Goal: Answer question/provide support: Share knowledge or assist other users

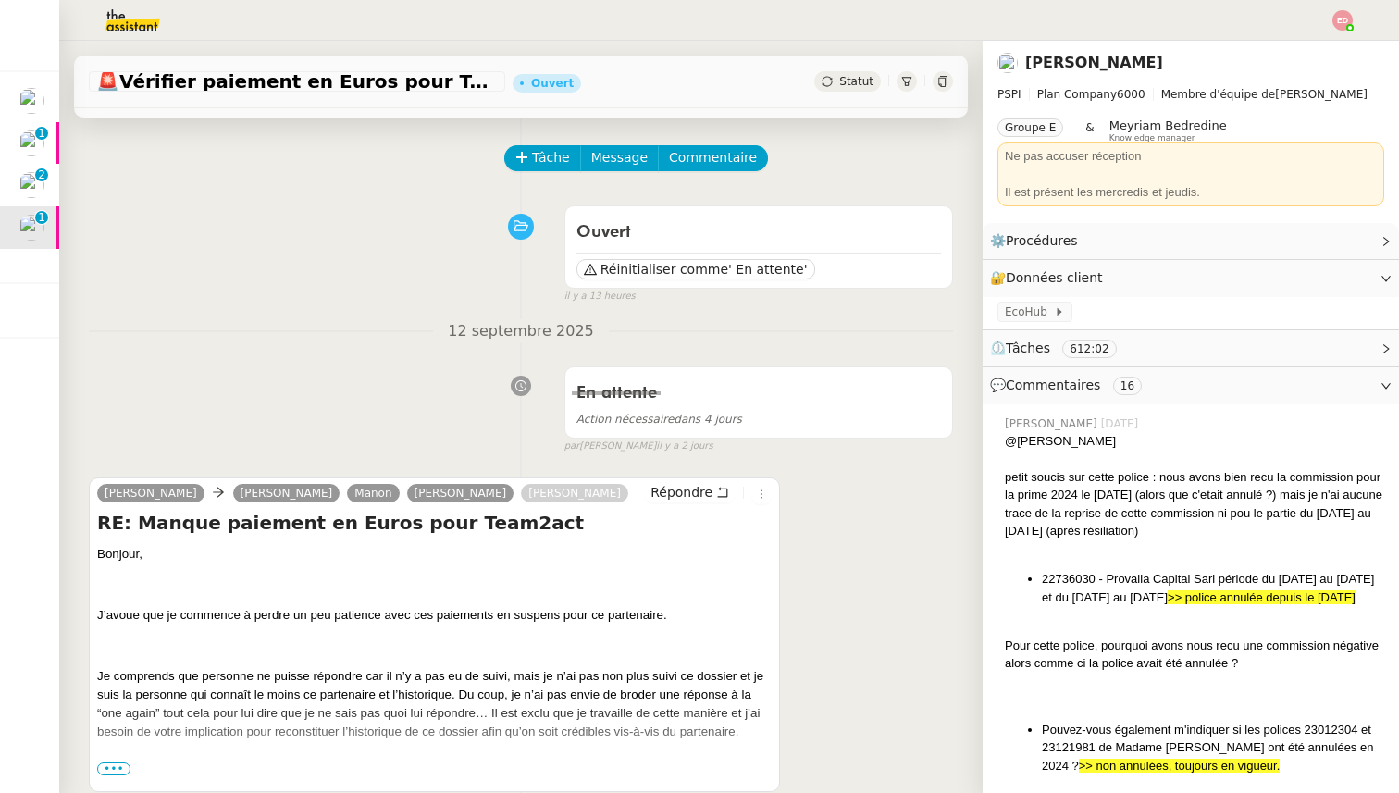
scroll to position [63, 0]
click at [116, 766] on span "•••" at bounding box center [113, 766] width 33 height 13
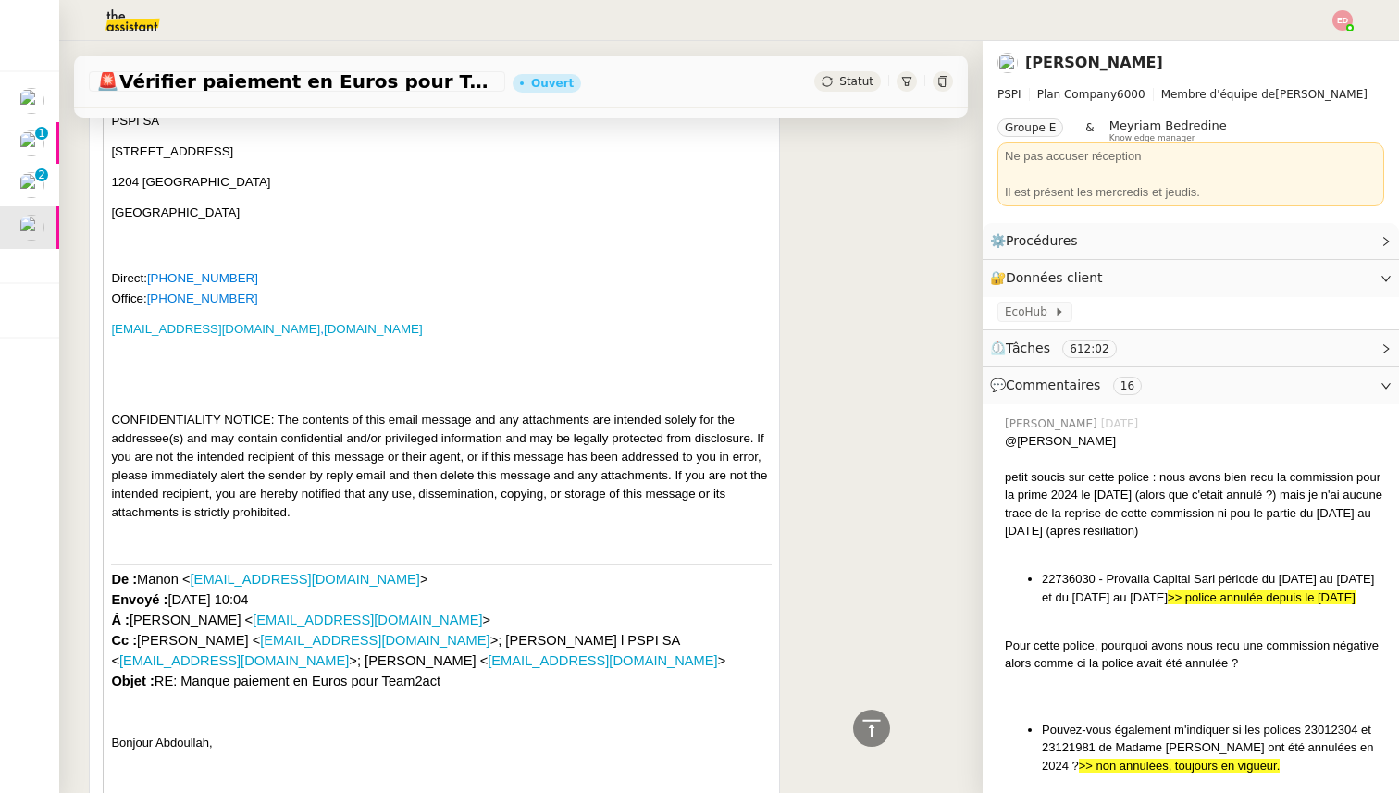
scroll to position [4391, 0]
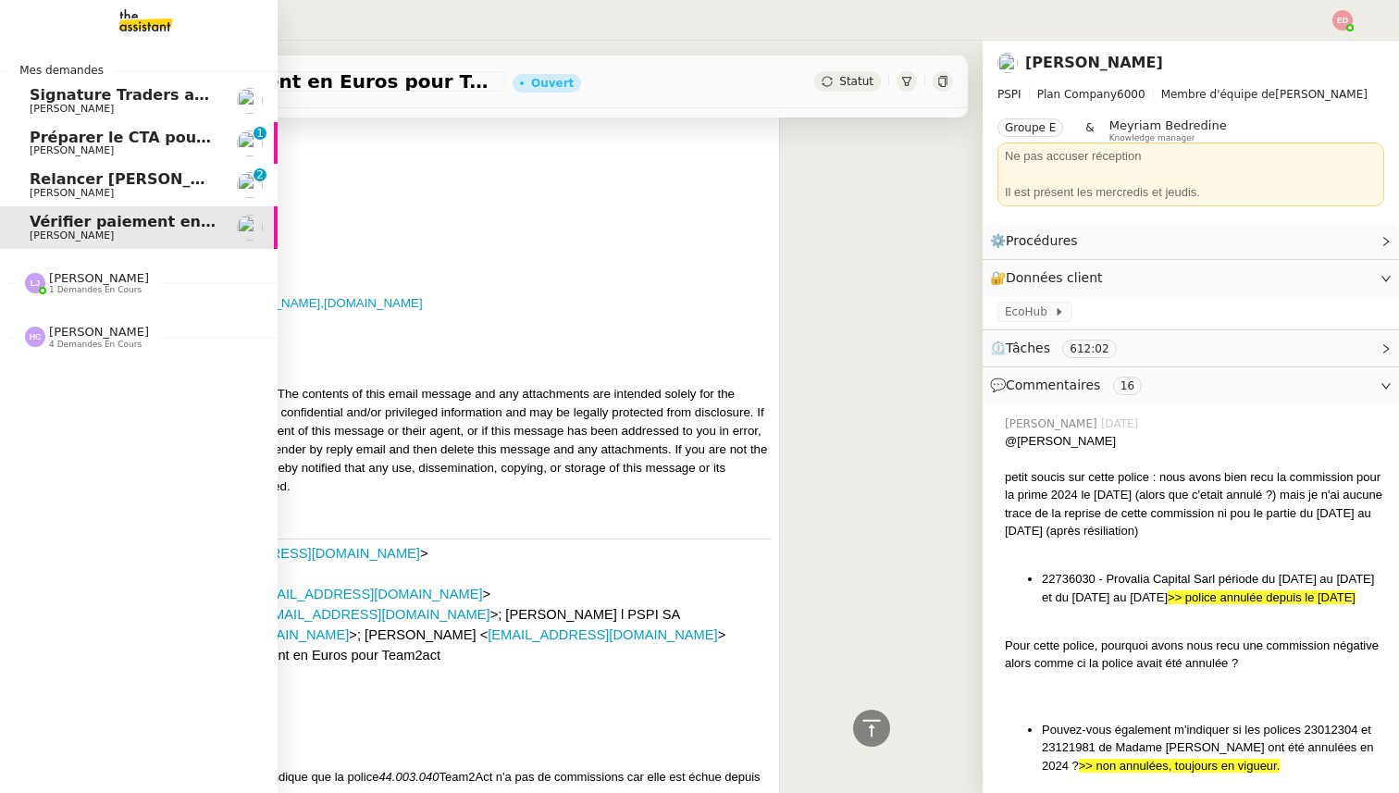
click at [64, 169] on link "Relancer [PERSON_NAME] pour documents août [PERSON_NAME] 0 1 2 3 4 5 6 7 8 9" at bounding box center [138, 185] width 277 height 43
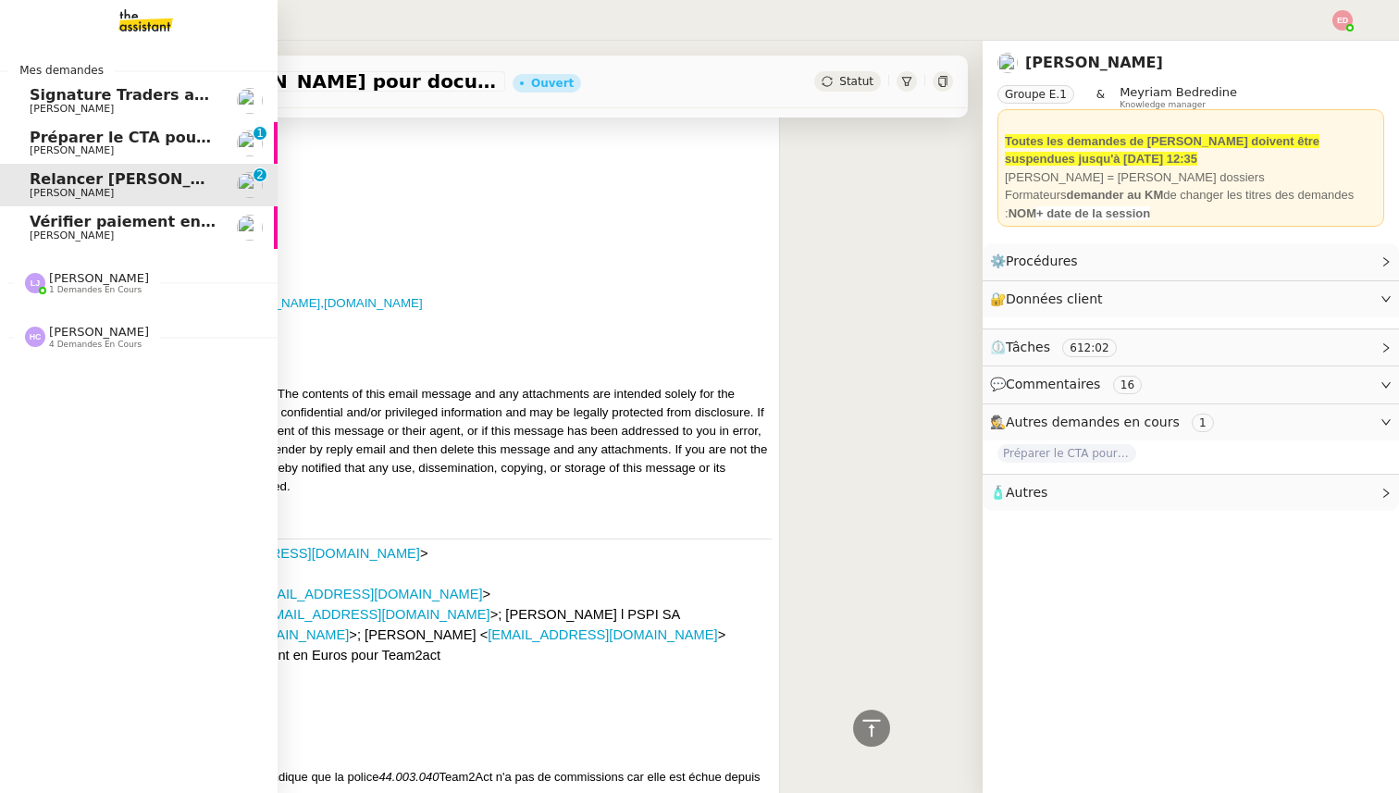
scroll to position [634, 0]
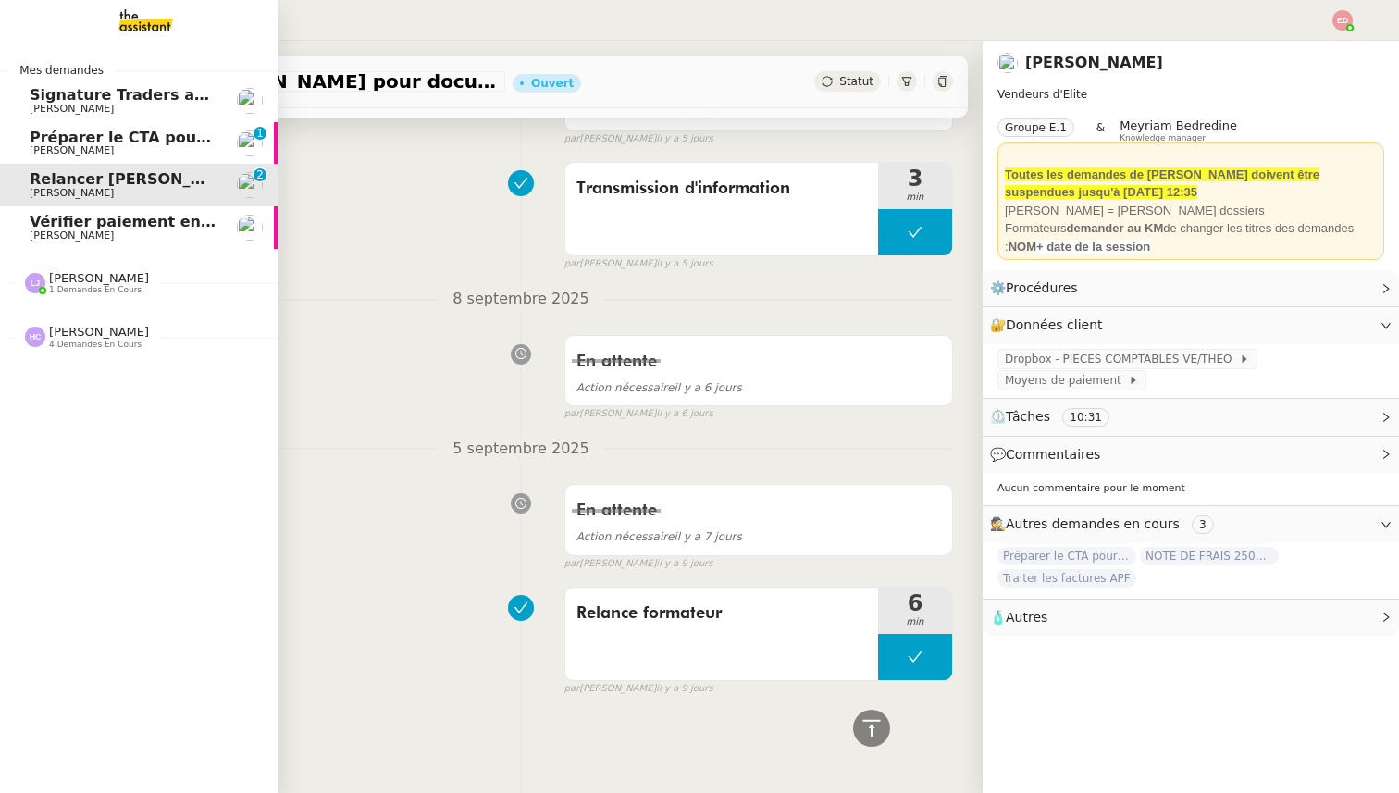
click at [77, 131] on span "Préparer le CTA pour Krys audio" at bounding box center [163, 138] width 267 height 18
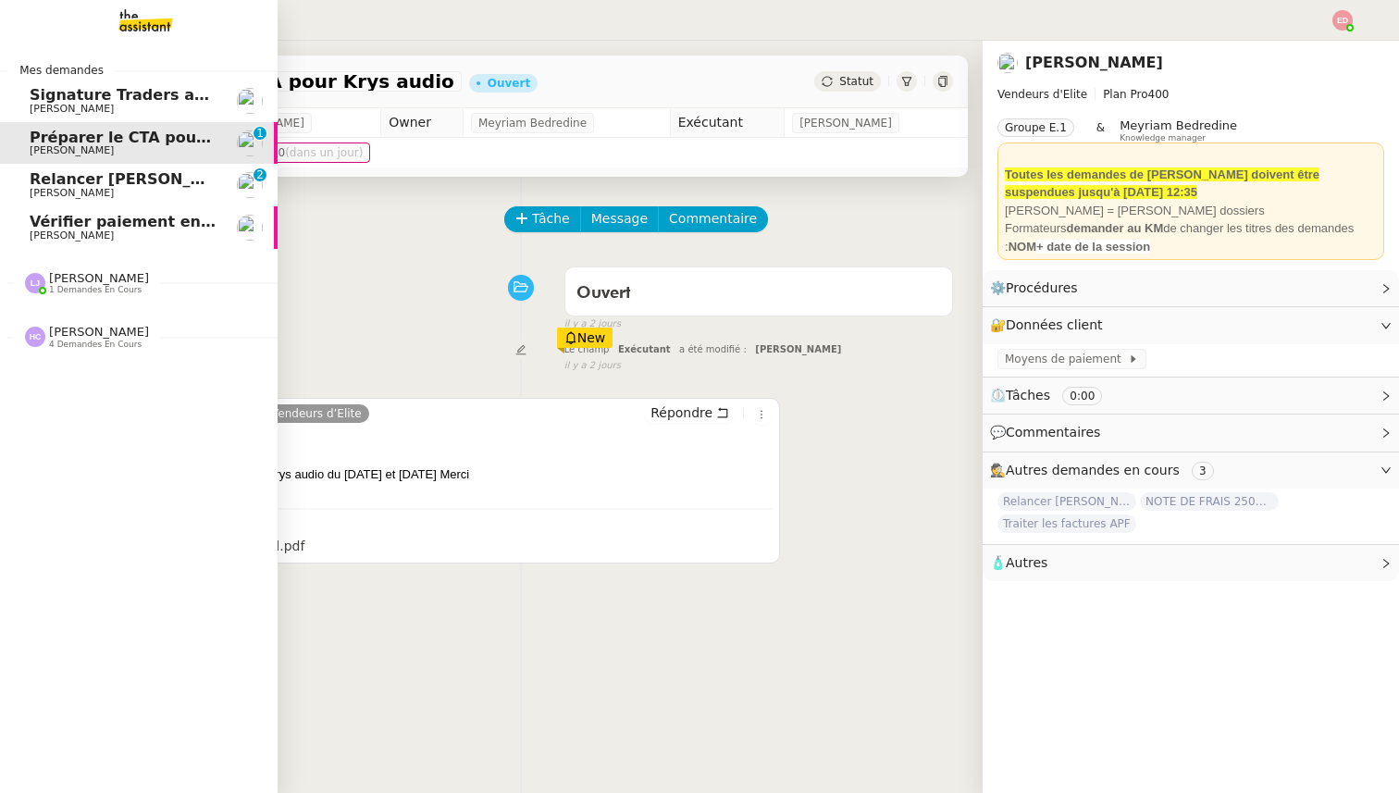
click at [51, 277] on span "[PERSON_NAME]" at bounding box center [99, 278] width 100 height 14
click at [121, 331] on span "[PERSON_NAME]" at bounding box center [123, 332] width 187 height 11
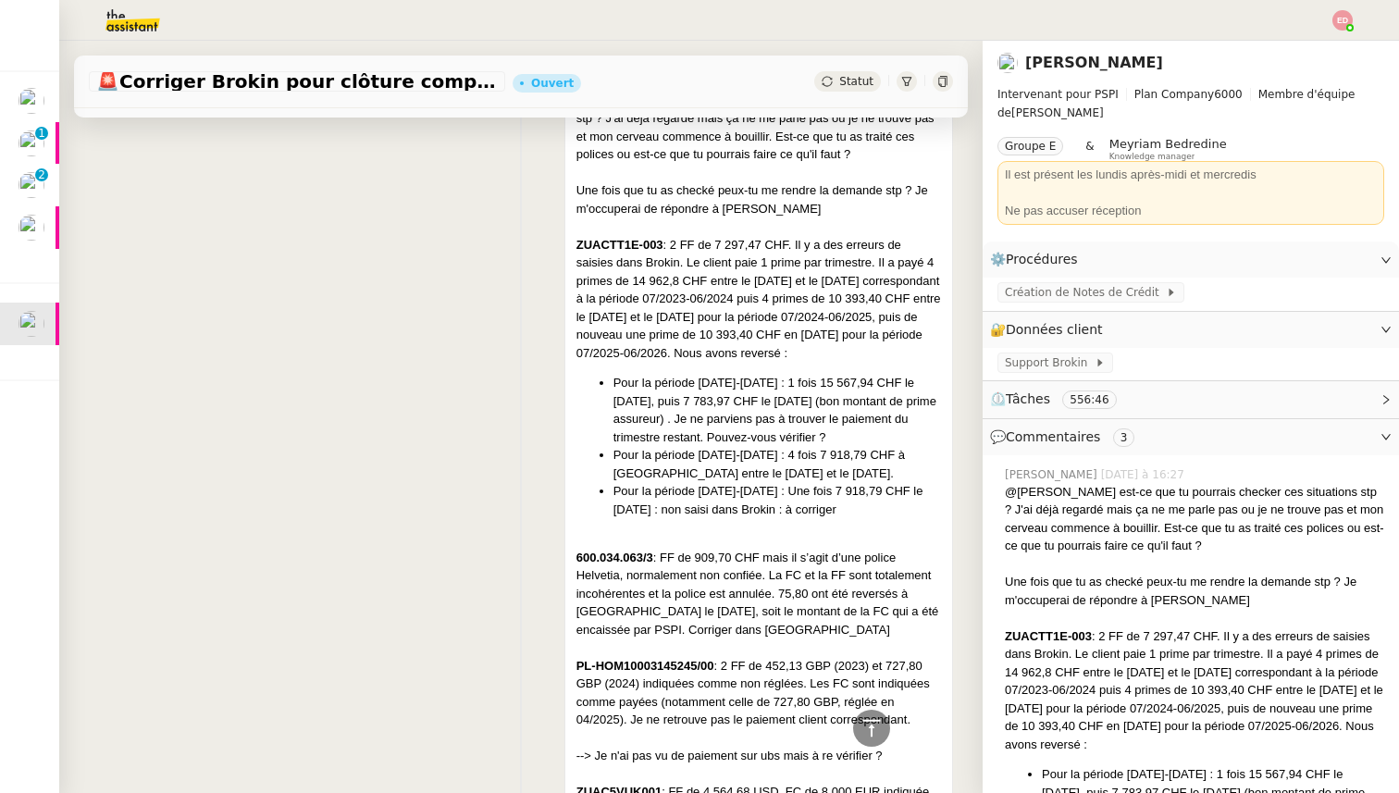
scroll to position [899, 0]
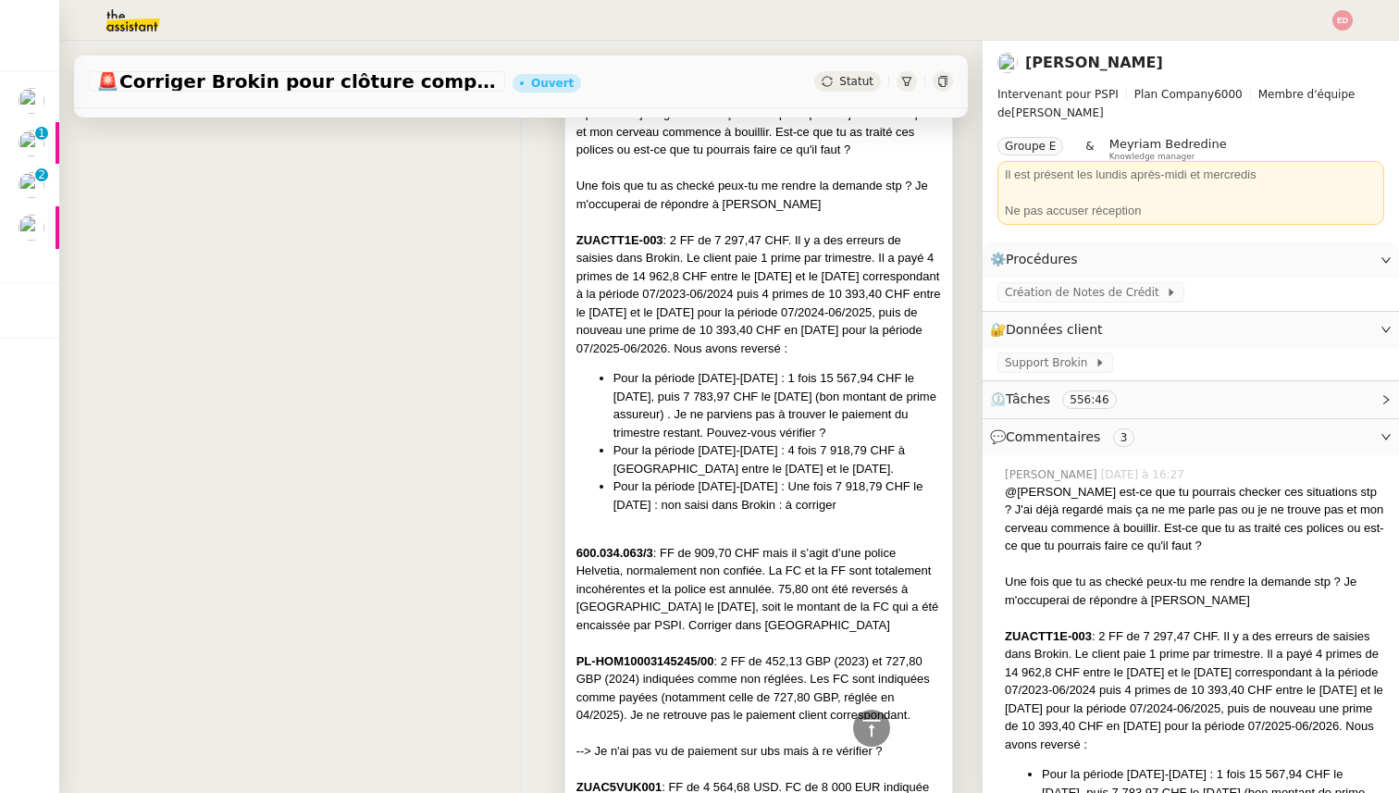
click at [598, 240] on strong "ZUACTT1E-003" at bounding box center [619, 240] width 87 height 14
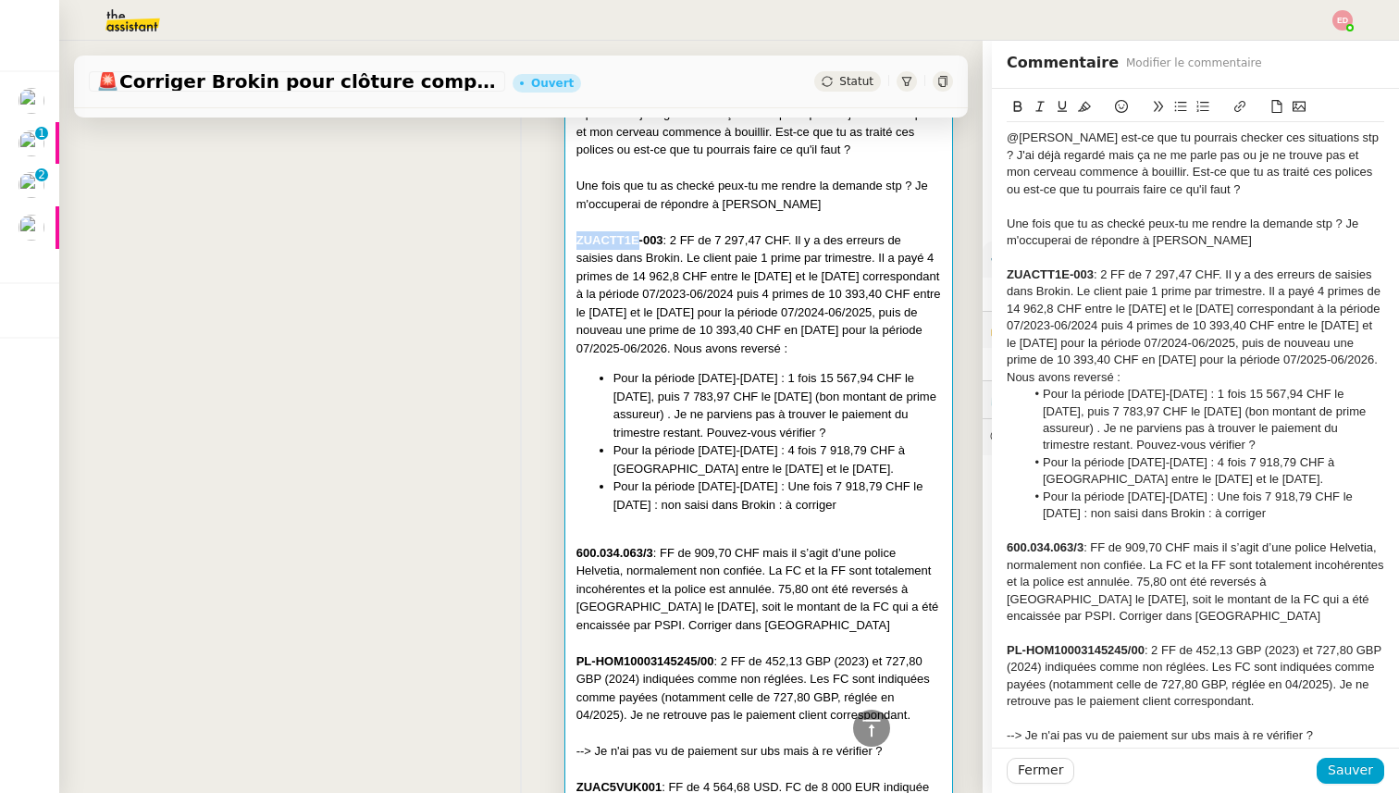
drag, startPoint x: 640, startPoint y: 238, endPoint x: 578, endPoint y: 236, distance: 62.0
click at [578, 236] on strong "ZUACTT1E-003" at bounding box center [619, 240] width 87 height 14
copy strong "ZUACTT1E"
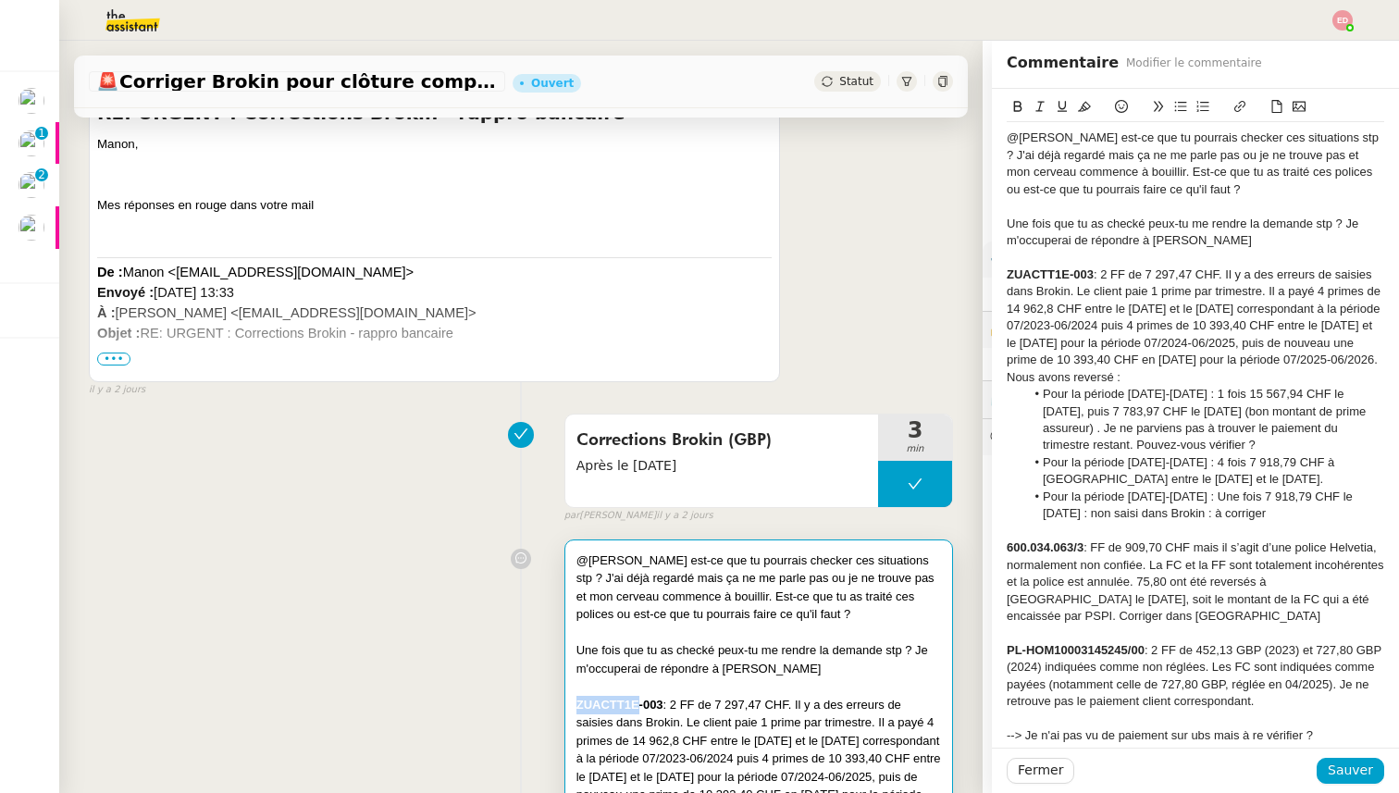
scroll to position [538, 0]
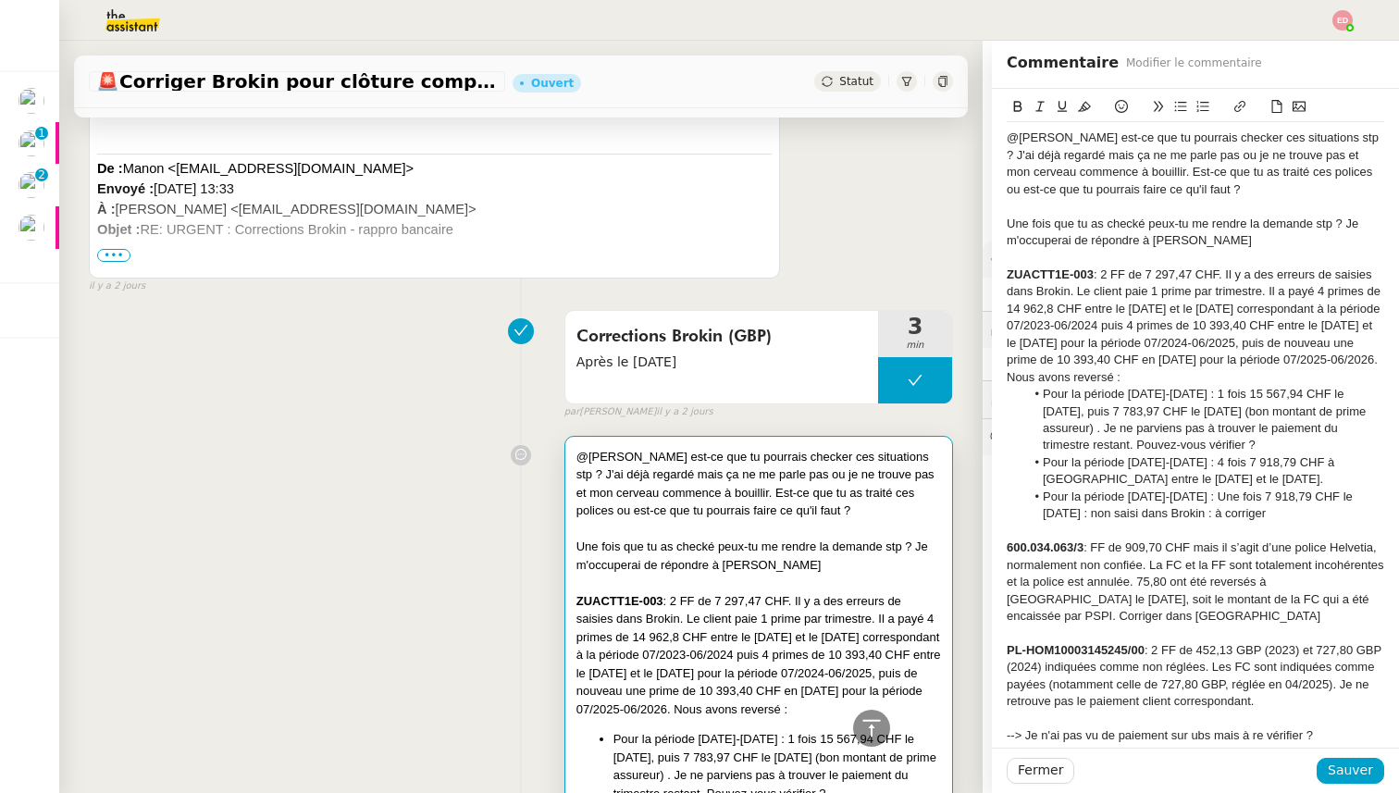
click at [577, 595] on strong "ZUACTT1E-003" at bounding box center [619, 601] width 87 height 14
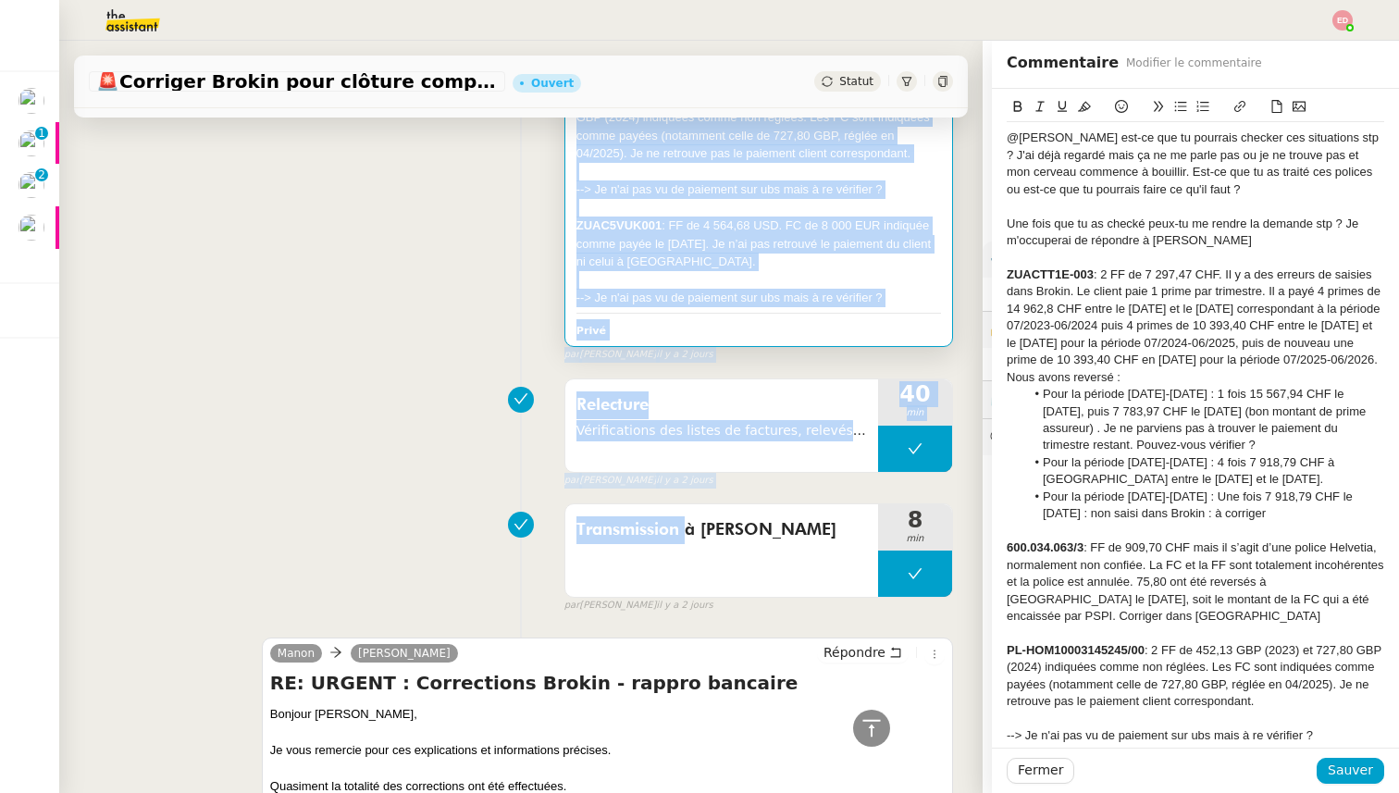
scroll to position [1475, 0]
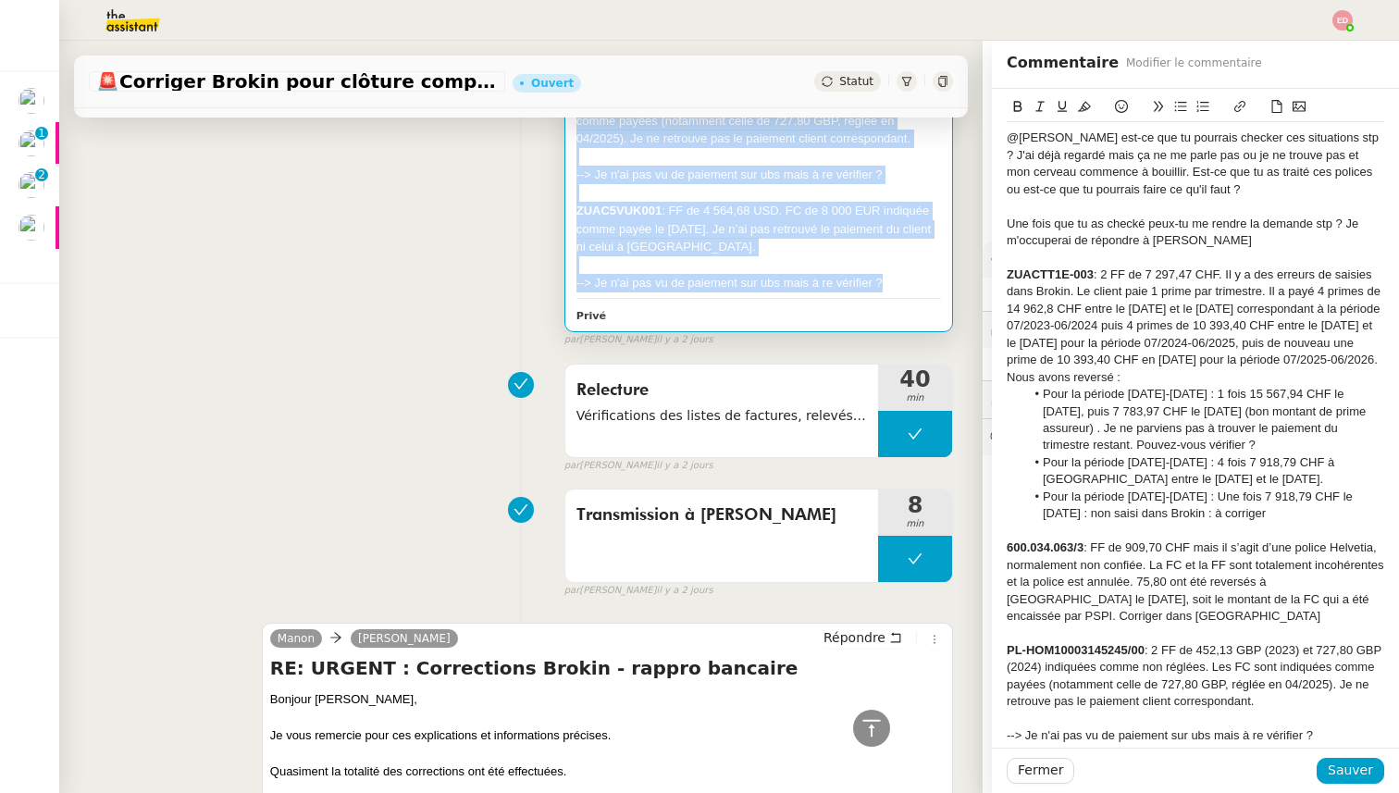
drag, startPoint x: 577, startPoint y: 595, endPoint x: 892, endPoint y: 279, distance: 445.4
copy div ": 9 LO ip 3 154,25 DOL. Si a c adi elitsed do eiusmod temp Incidi. Ut labore et…"
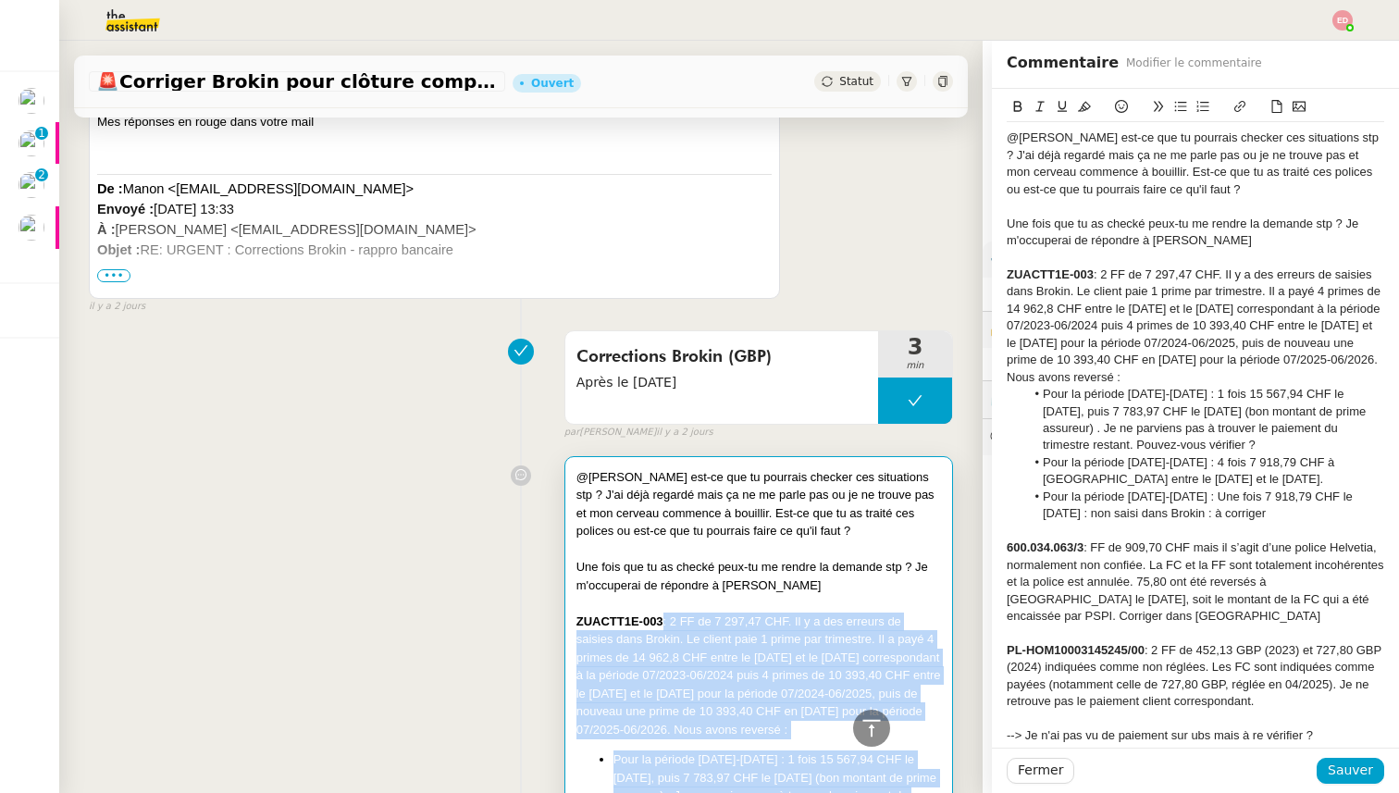
scroll to position [0, 0]
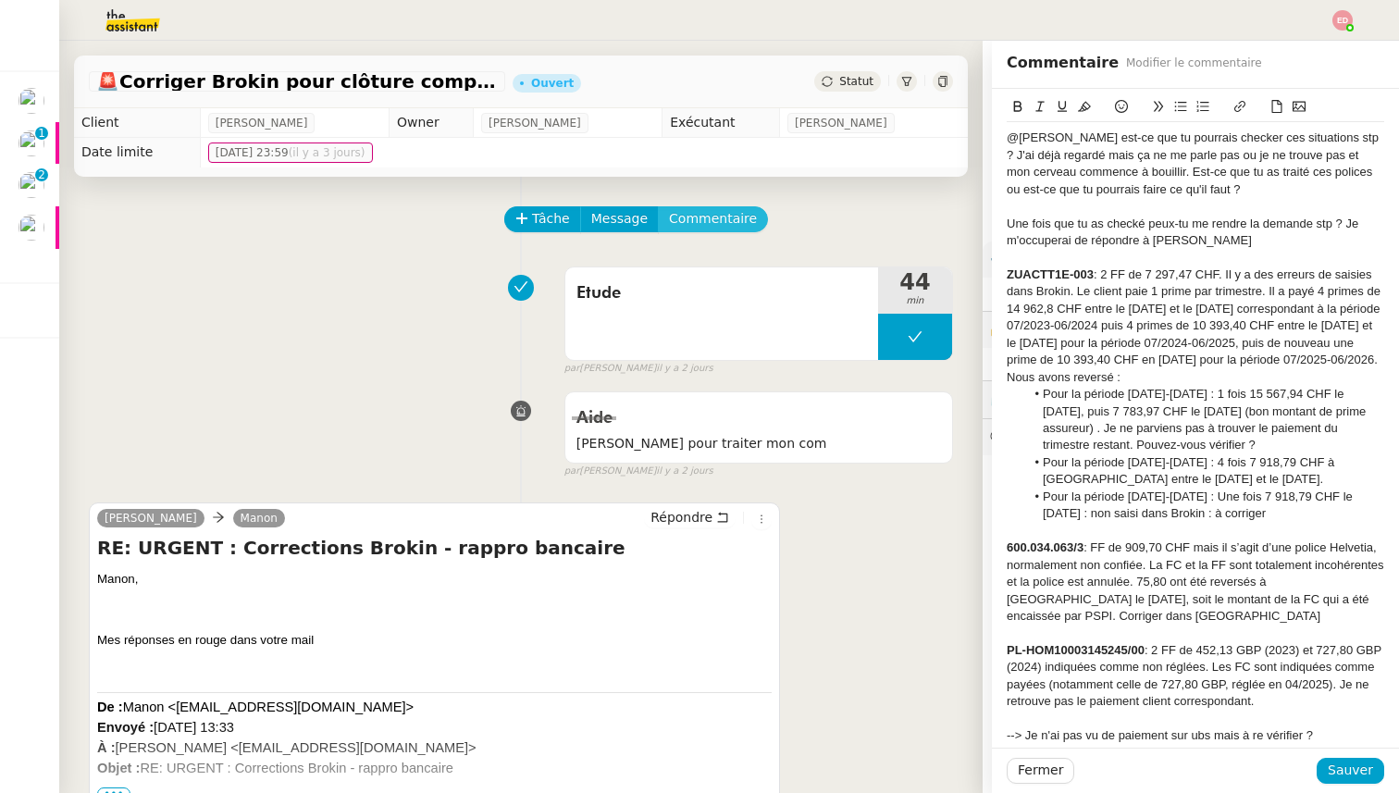
click at [727, 216] on span "Commentaire" at bounding box center [713, 218] width 88 height 21
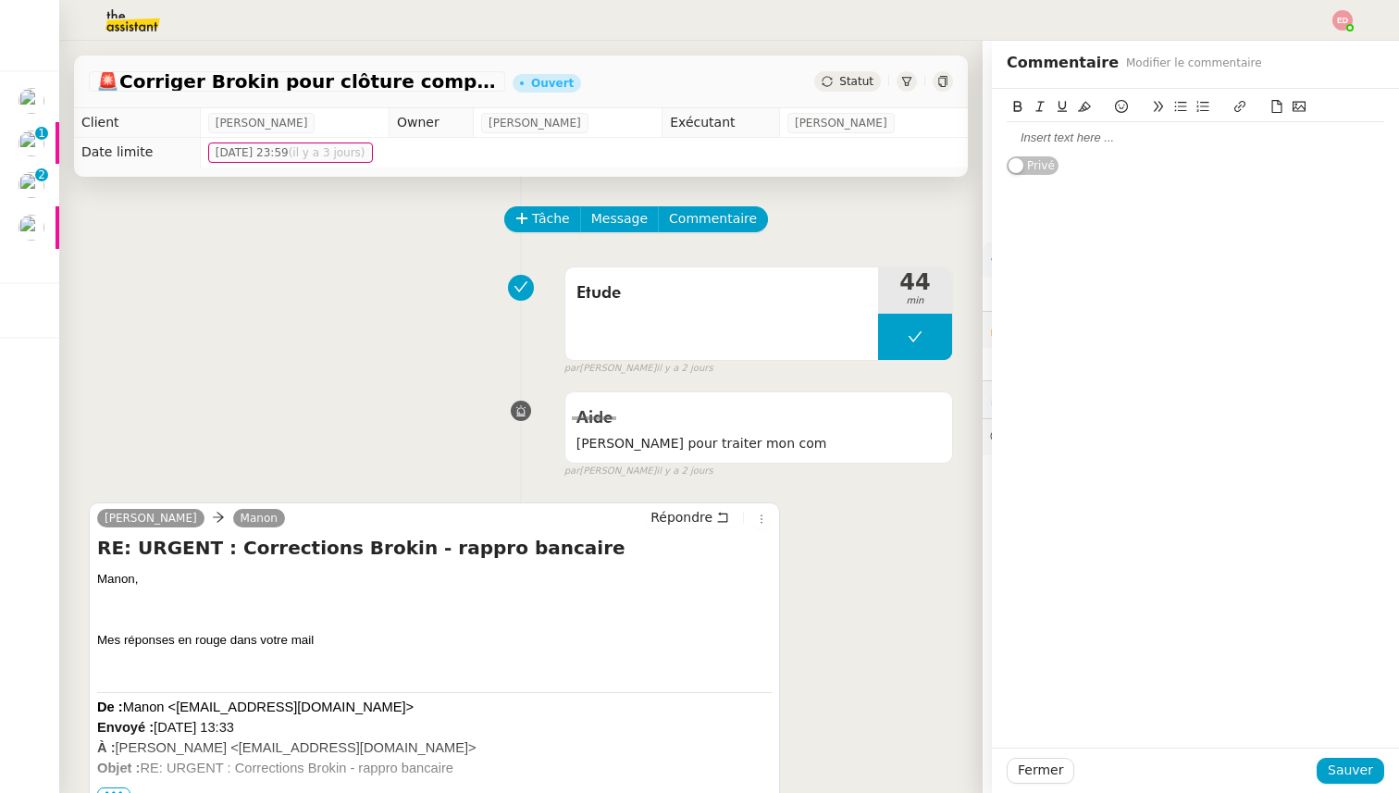
click at [1028, 129] on div at bounding box center [1194, 137] width 377 height 17
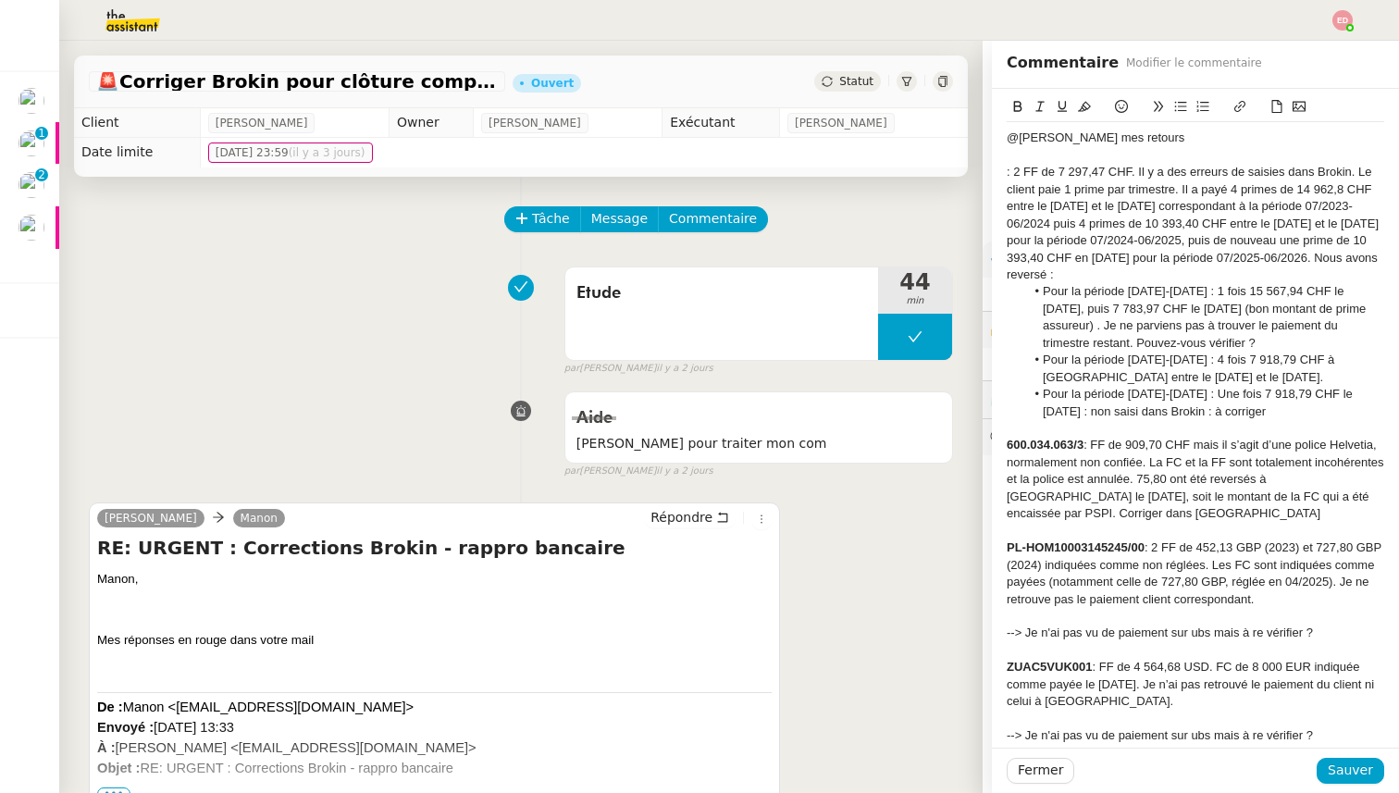
click at [1296, 413] on li "Pour la période [DATE]-[DATE] : Une fois 7 918,79 CHF le [DATE] : non saisi dan…" at bounding box center [1205, 403] width 360 height 34
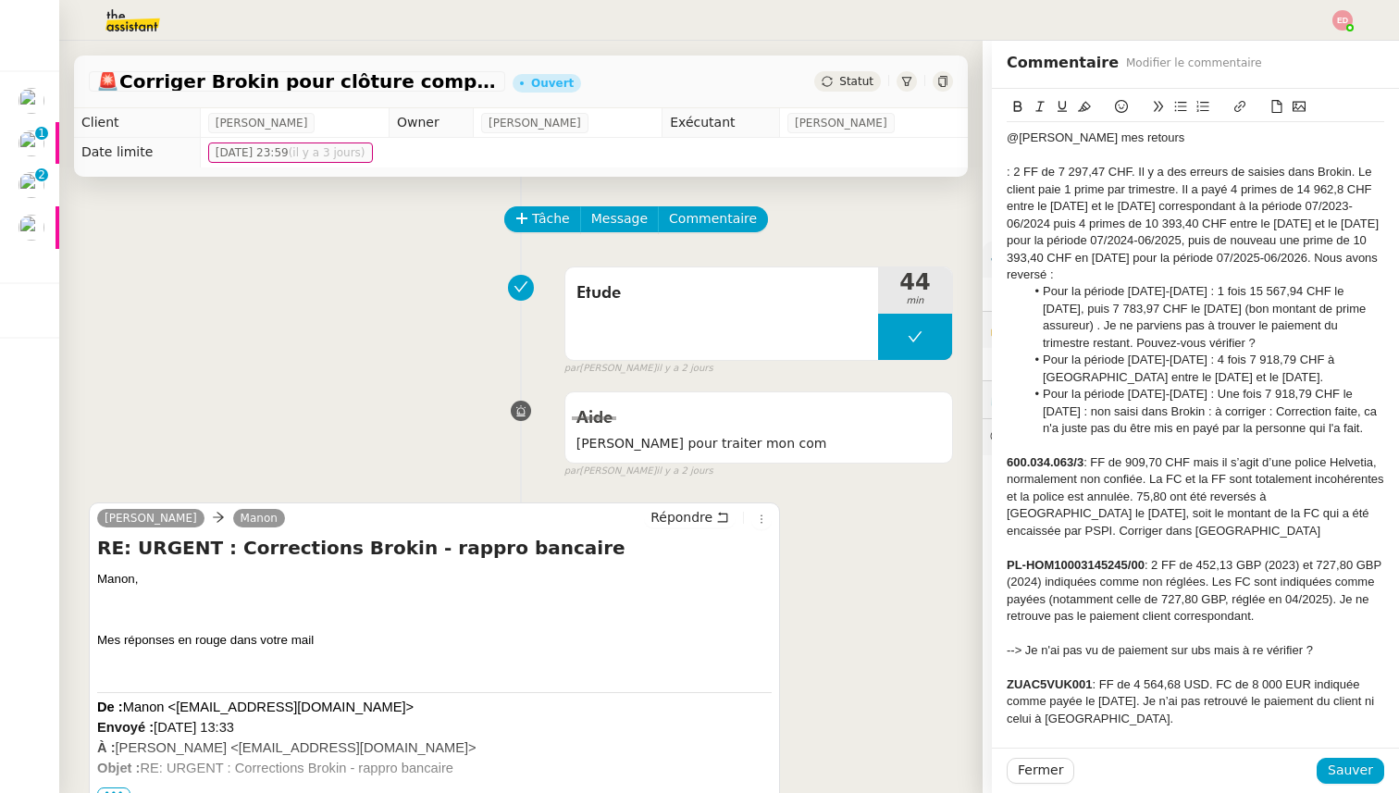
click at [1371, 433] on li "Pour la période [DATE]-[DATE] : Une fois 7 918,79 CHF le [DATE] : non saisi dan…" at bounding box center [1205, 411] width 360 height 51
drag, startPoint x: 1383, startPoint y: 431, endPoint x: 1300, endPoint y: 411, distance: 85.7
click at [1300, 411] on li "Pour la période [DATE]-[DATE] : Une fois 7 918,79 CHF le [DATE] : non saisi dan…" at bounding box center [1205, 411] width 360 height 51
click at [1080, 102] on icon at bounding box center [1084, 106] width 13 height 13
click at [1383, 436] on li "Pour la période [DATE]-[DATE] : Une fois 7 918,79 CHF le [DATE] : non saisi dan…" at bounding box center [1205, 411] width 360 height 51
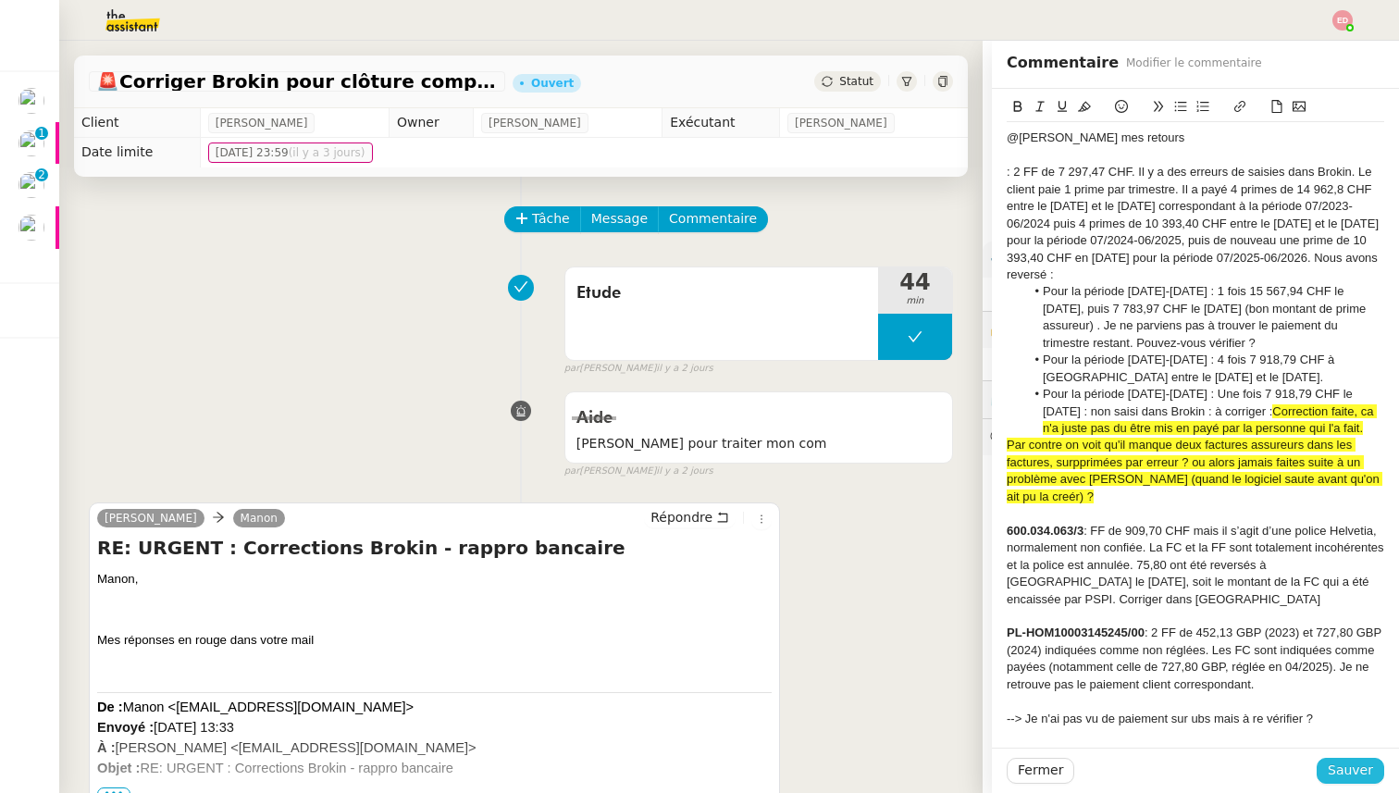
click at [1351, 772] on span "Sauver" at bounding box center [1349, 769] width 45 height 21
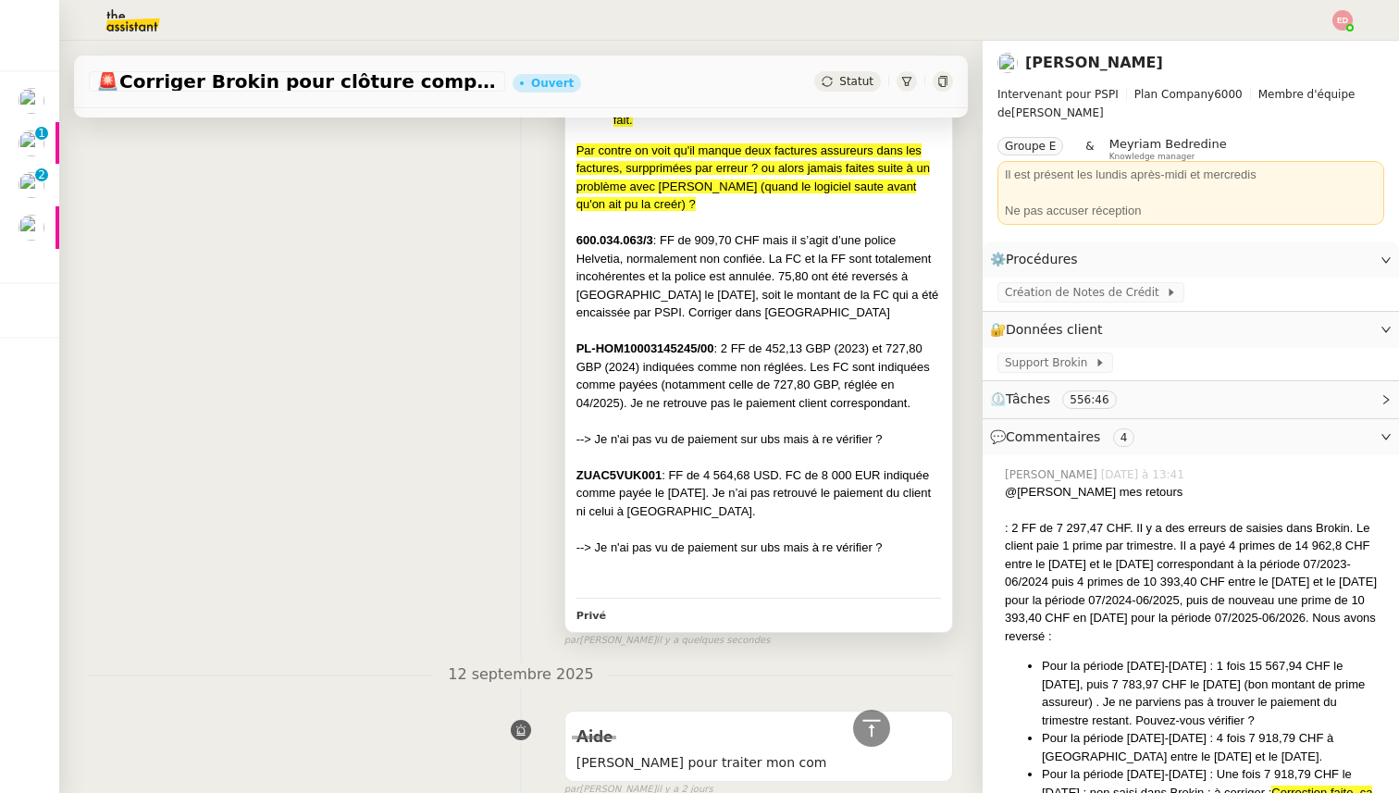
scroll to position [626, 0]
click at [754, 314] on div "600.034.063/3 : FF de 909,70 CHF mais il s’agit d’une police Helvetia, normalem…" at bounding box center [758, 279] width 364 height 91
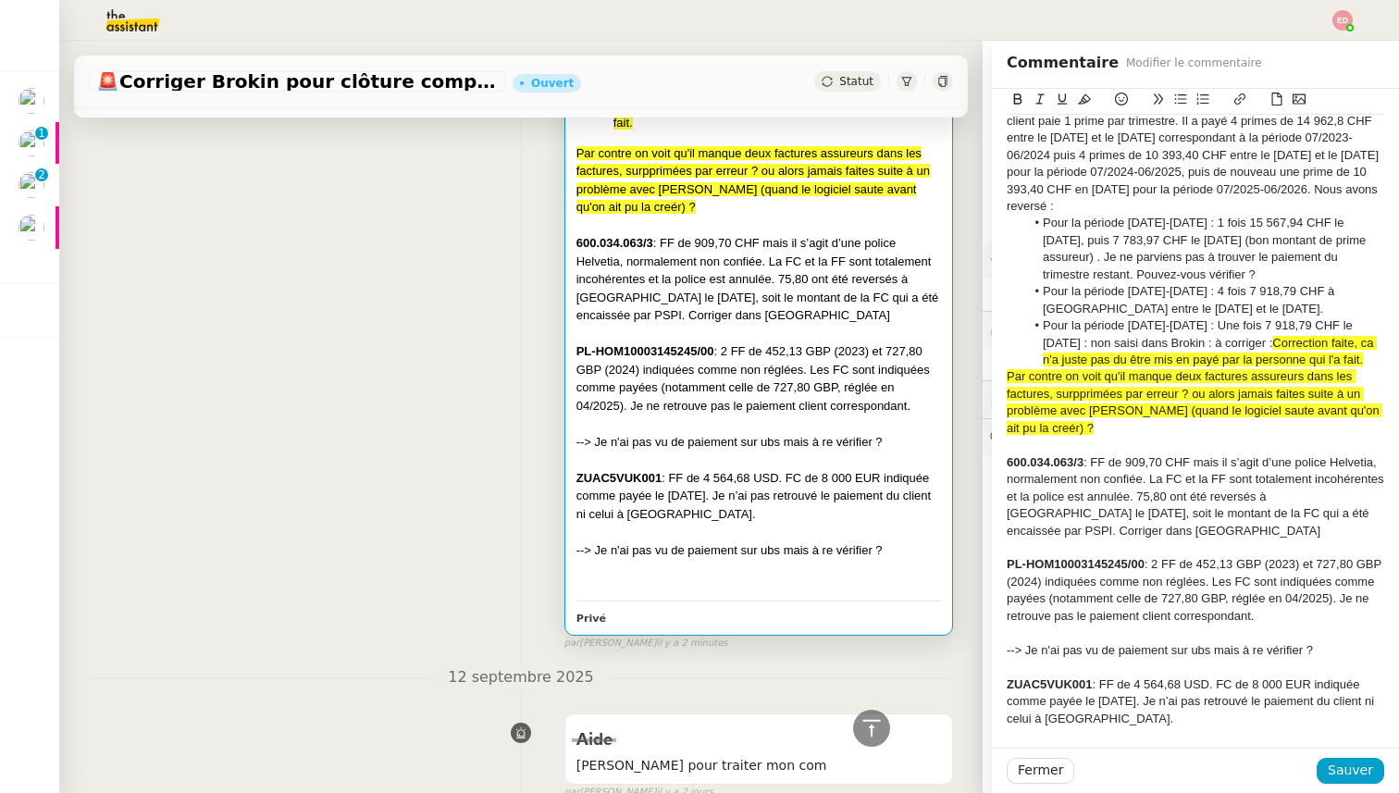
scroll to position [82, 0]
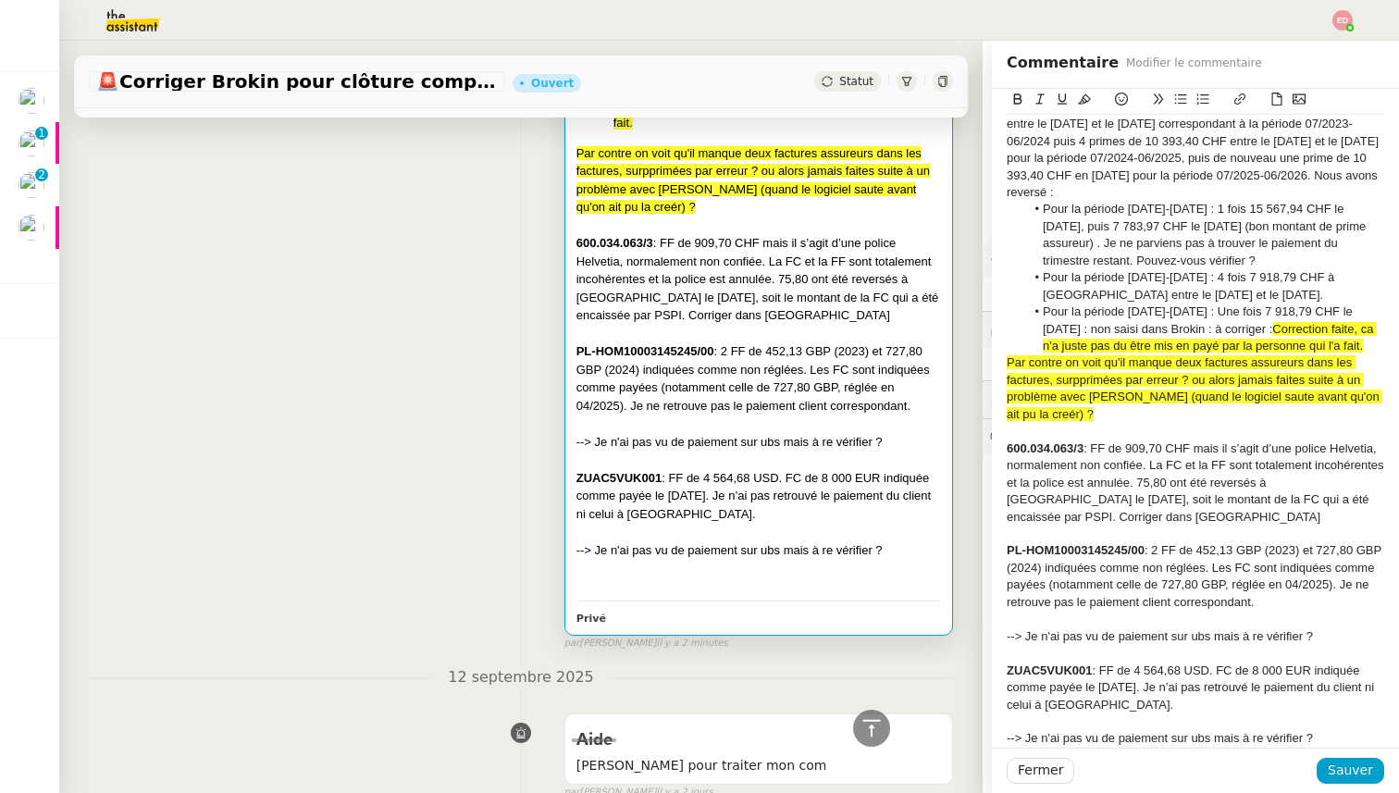
click at [1142, 519] on div "600.034.063/3 : FF de 909,70 CHF mais il s’agit d’une police Helvetia, normalem…" at bounding box center [1194, 482] width 377 height 85
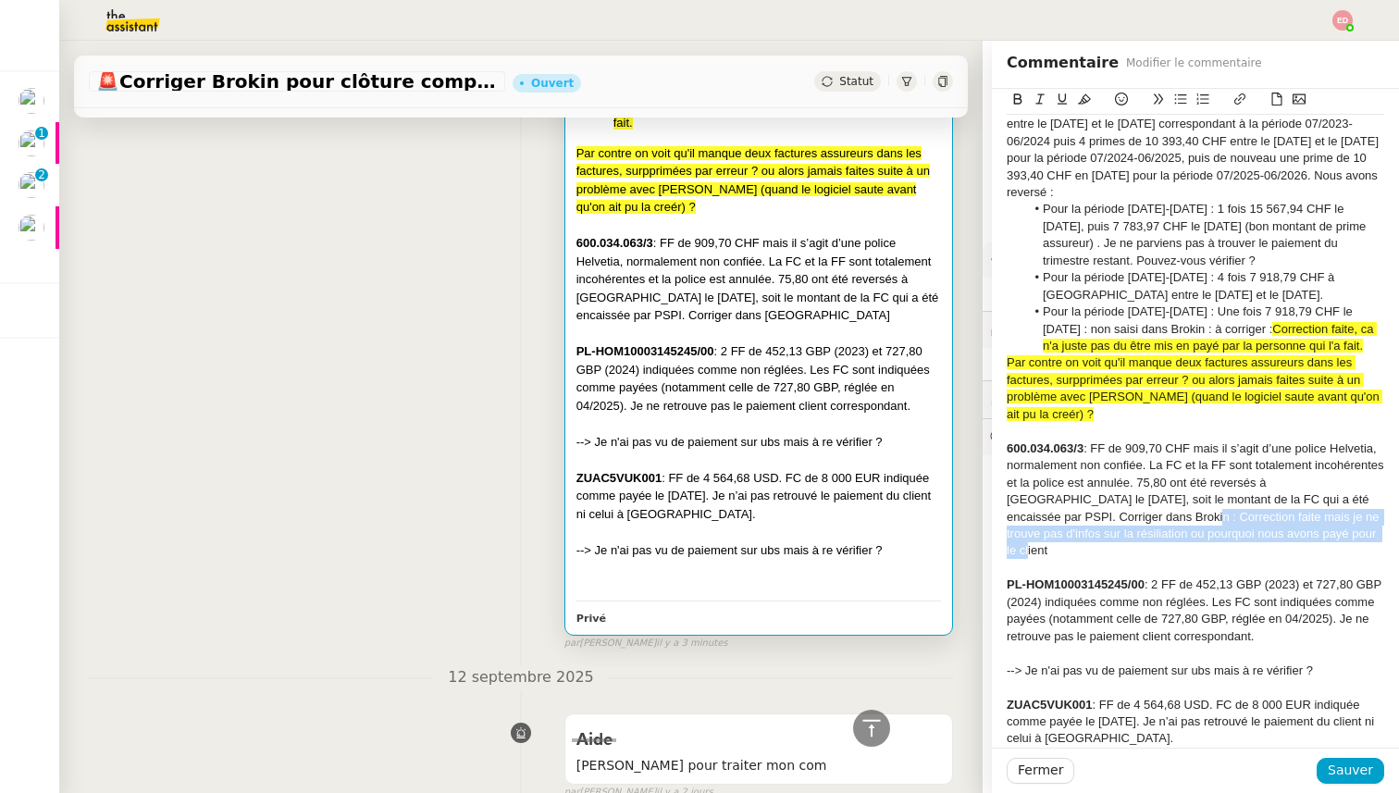
drag, startPoint x: 1302, startPoint y: 535, endPoint x: 1128, endPoint y: 515, distance: 175.0
click at [1128, 515] on div "600.034.063/3 : FF de 909,70 CHF mais il s’agit d’une police Helvetia, normalem…" at bounding box center [1194, 499] width 377 height 119
click at [1086, 98] on icon at bounding box center [1084, 98] width 13 height 13
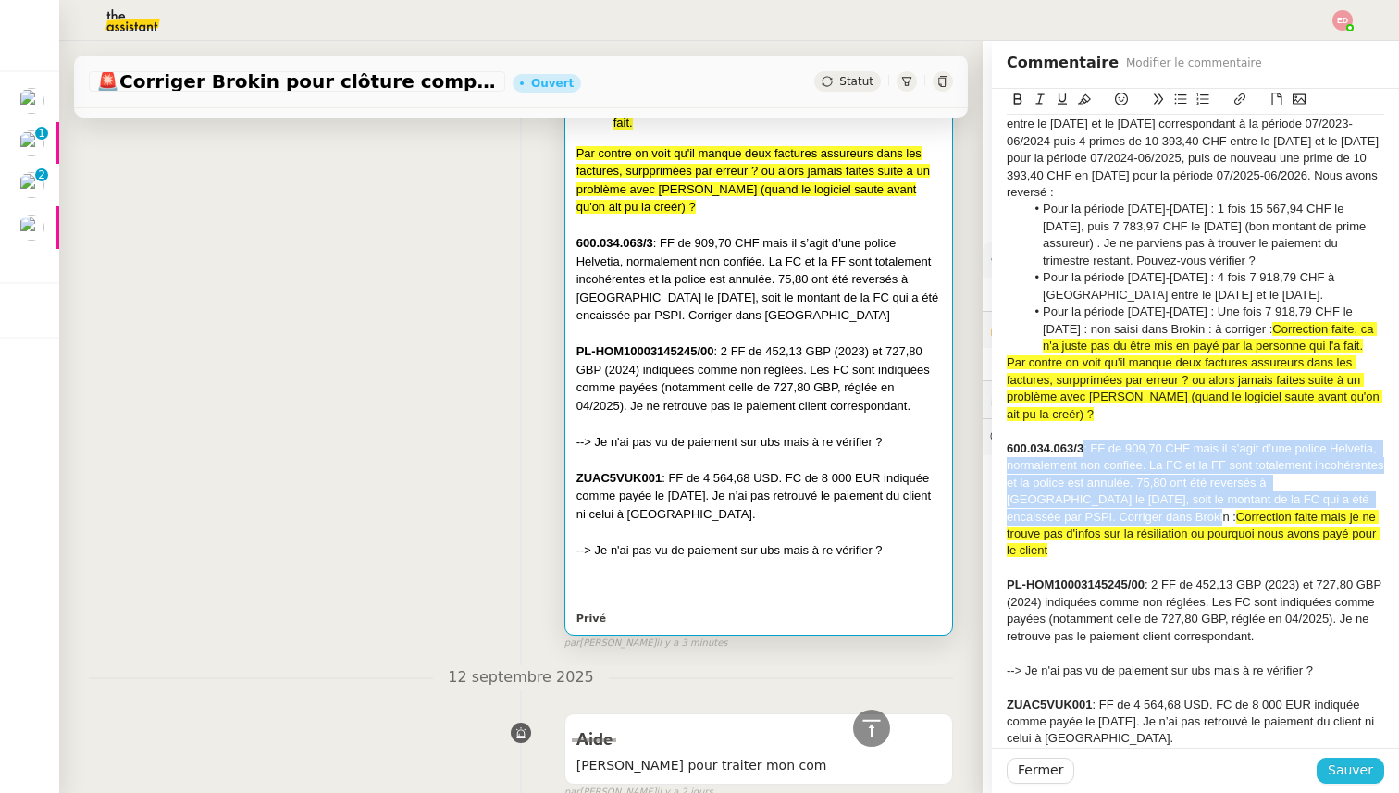
click at [1345, 778] on span "Sauver" at bounding box center [1349, 769] width 45 height 21
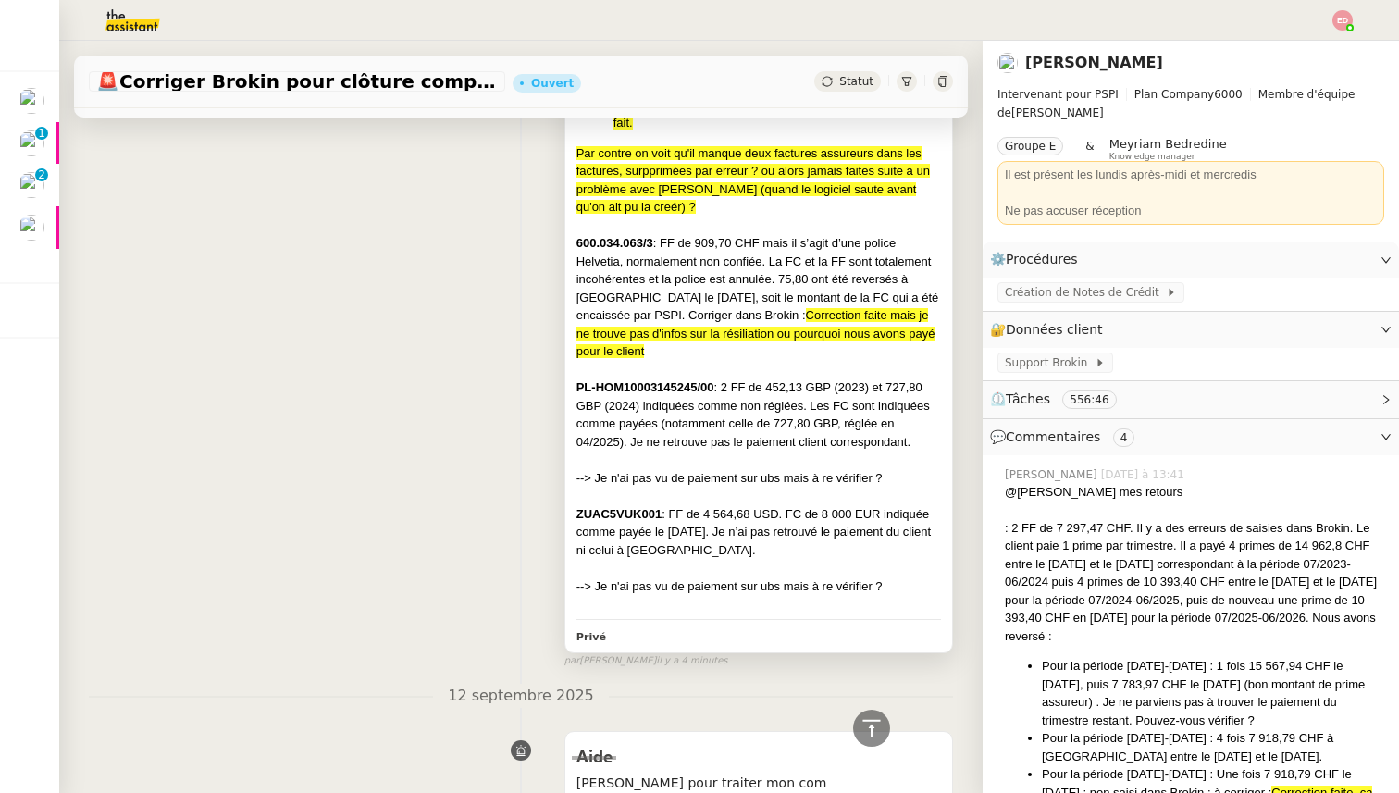
click at [817, 397] on div "PL-HOM10003145245/00 : 2 FF de 452,13 GBP (2023) et 727,80 GBP (2024) indiquées…" at bounding box center [758, 414] width 364 height 72
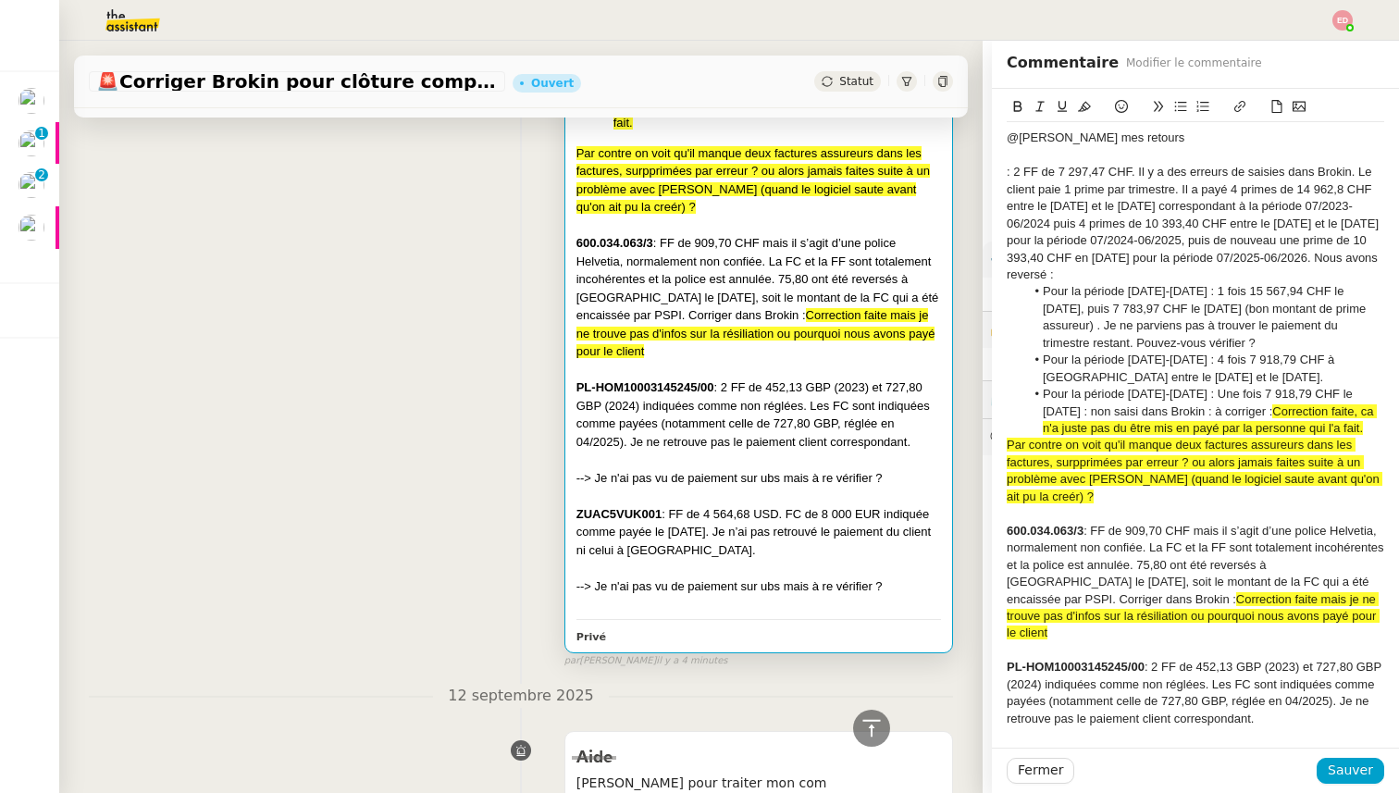
click at [1348, 622] on div "600.034.063/3 : FF de 909,70 CHF mais il s’agit d’une police Helvetia, normalem…" at bounding box center [1194, 582] width 377 height 119
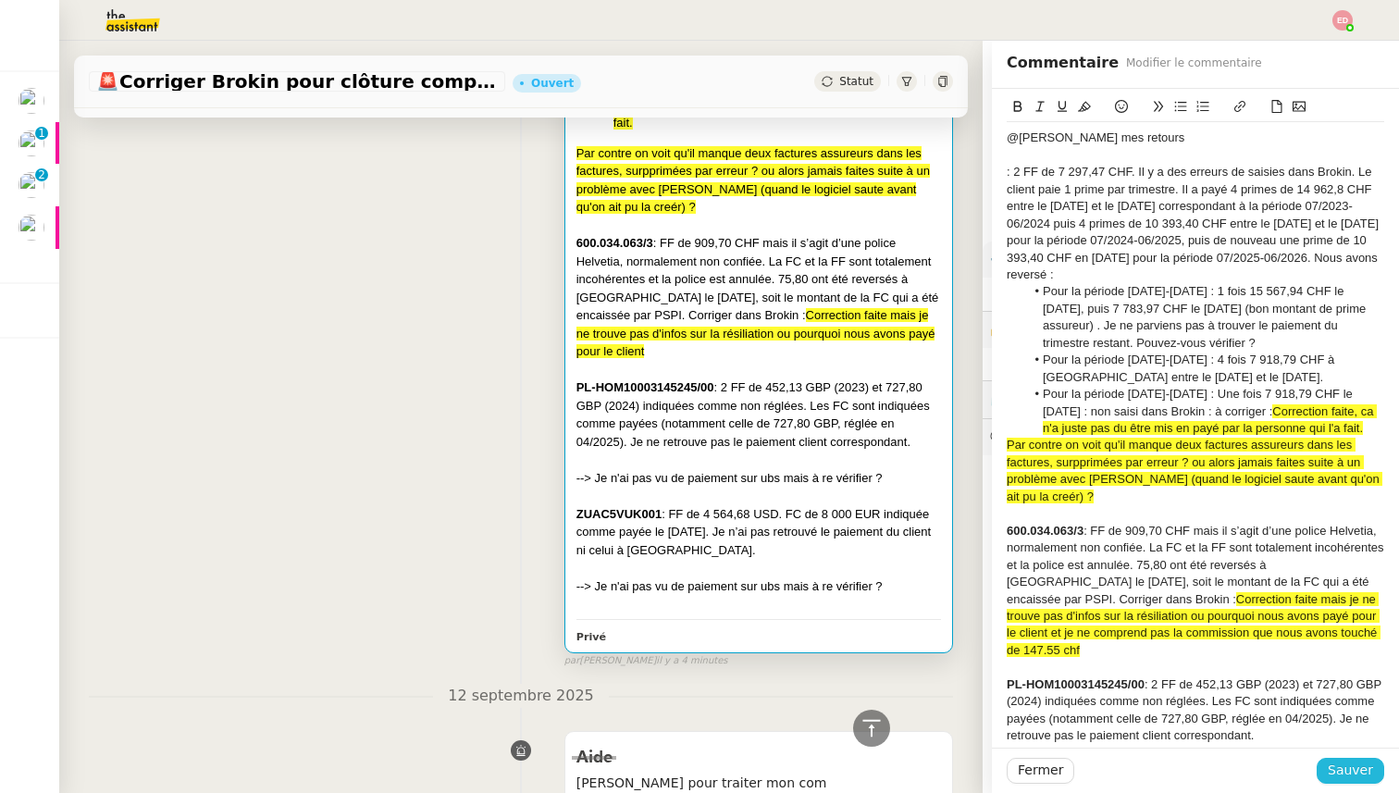
click at [1325, 771] on button "Sauver" at bounding box center [1350, 771] width 68 height 26
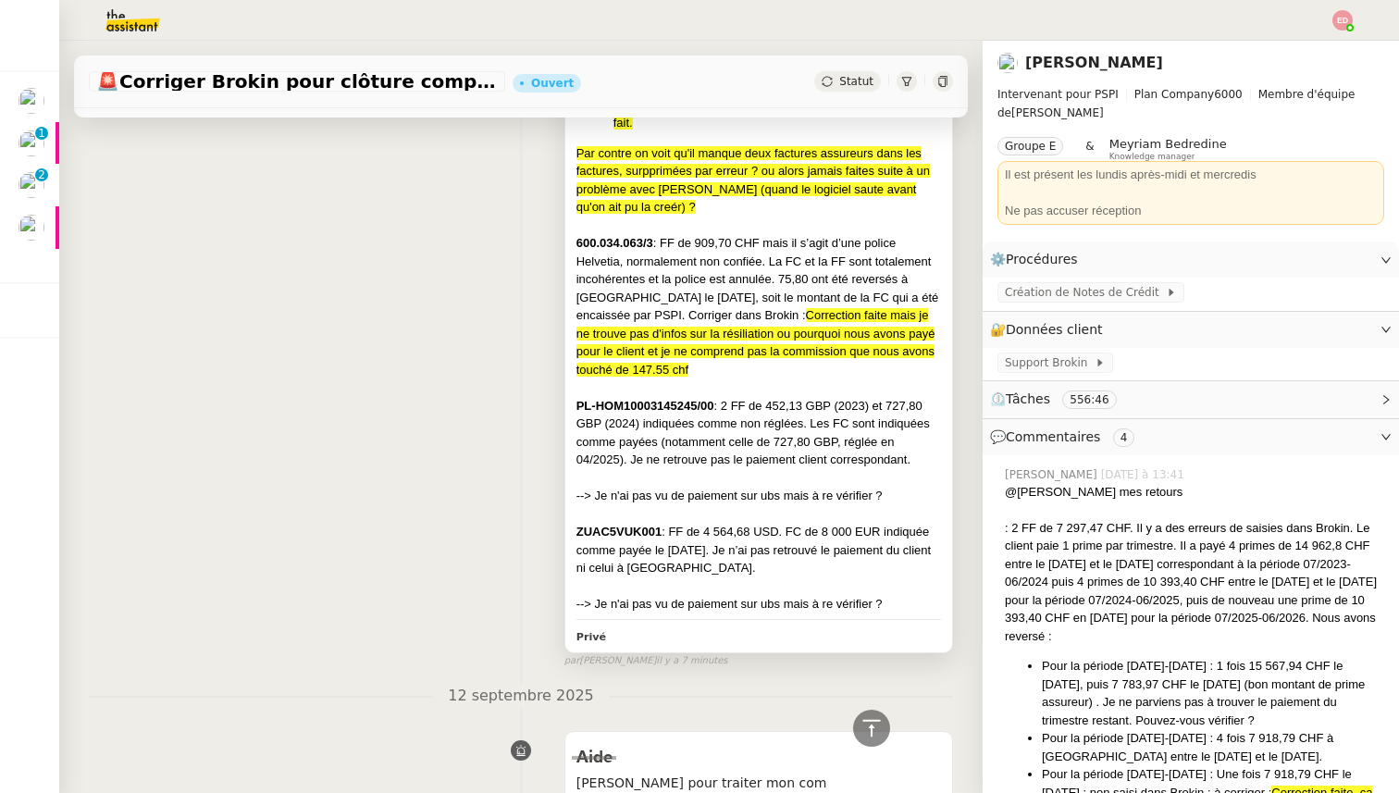
click at [784, 579] on div at bounding box center [758, 586] width 364 height 18
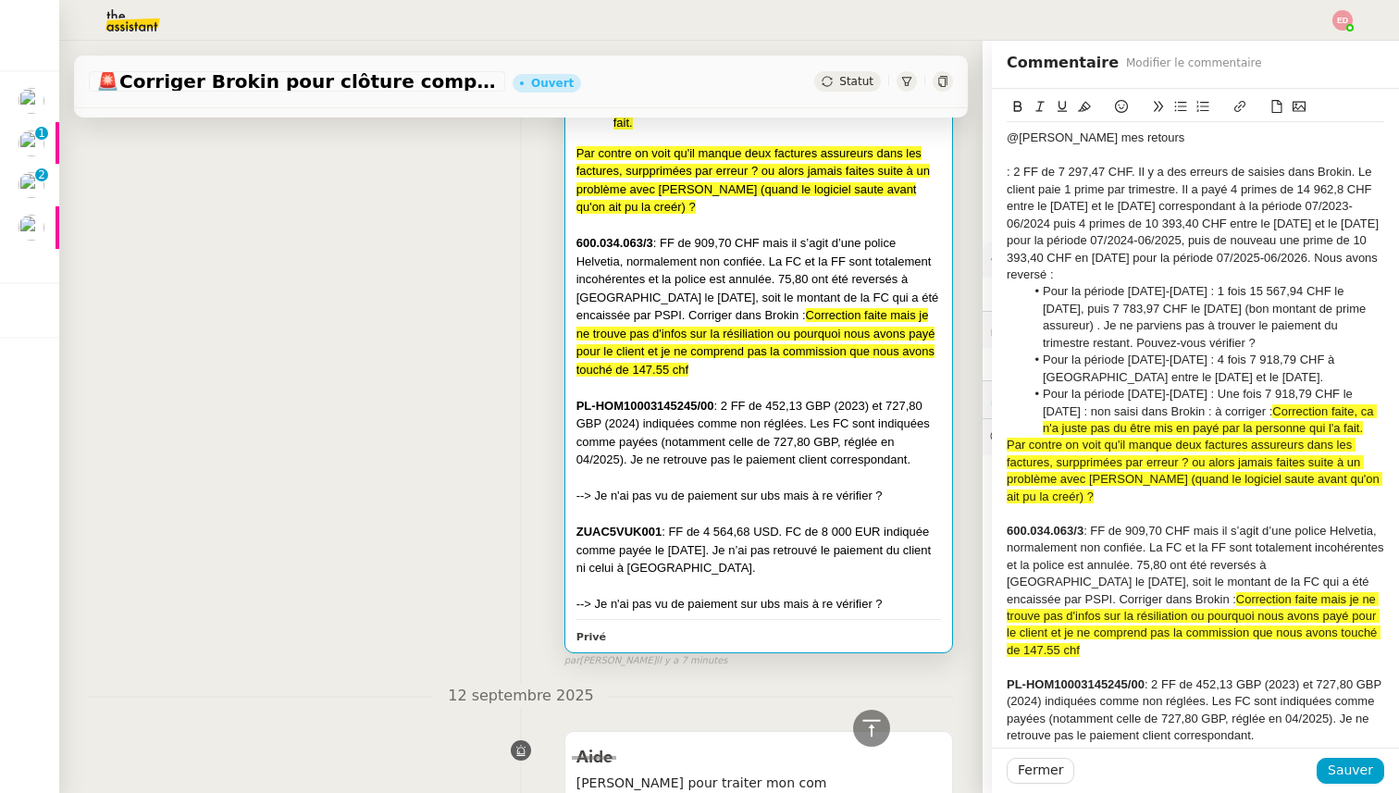
scroll to position [145, 0]
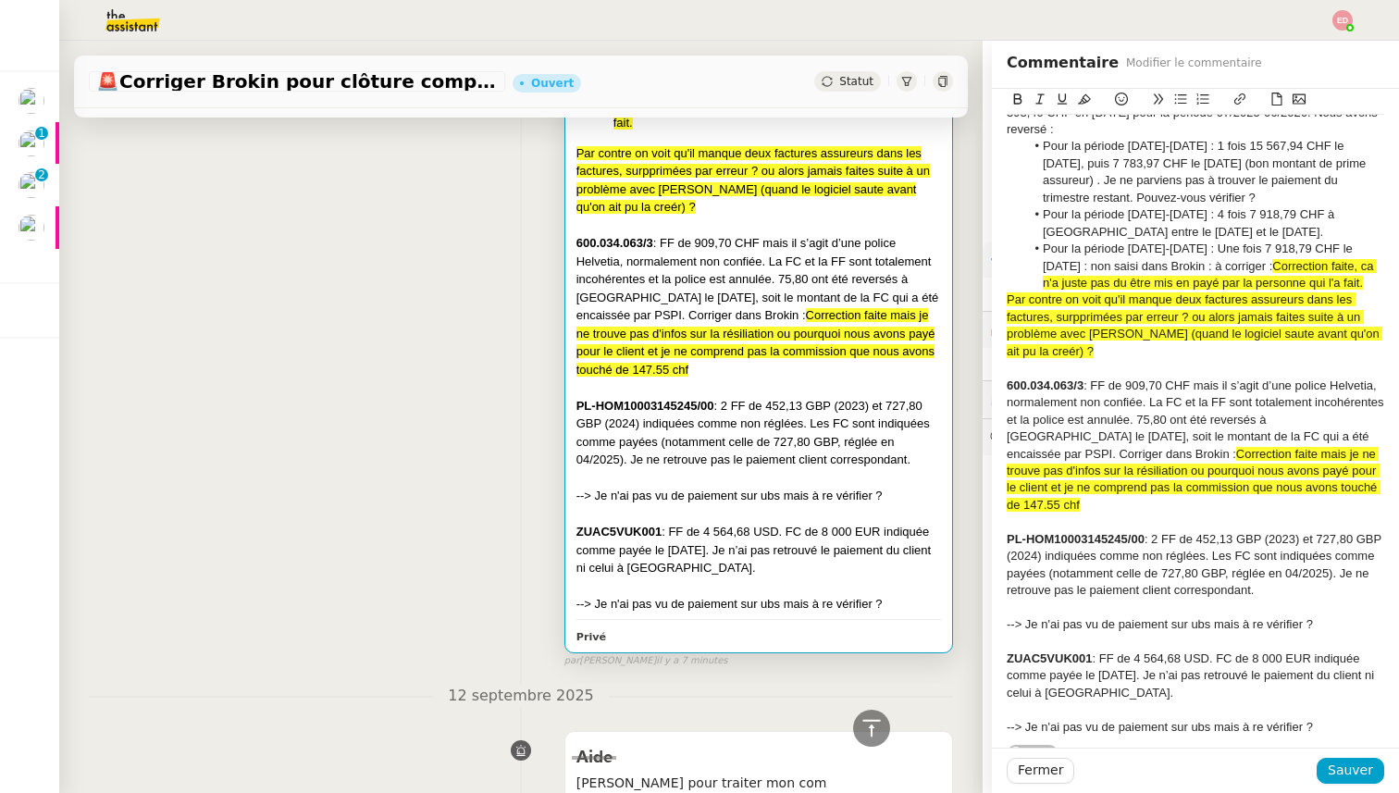
click at [1318, 719] on div "--> Je n'ai pas vu de paiement sur ubs mais à re vérifier ?" at bounding box center [1194, 727] width 377 height 17
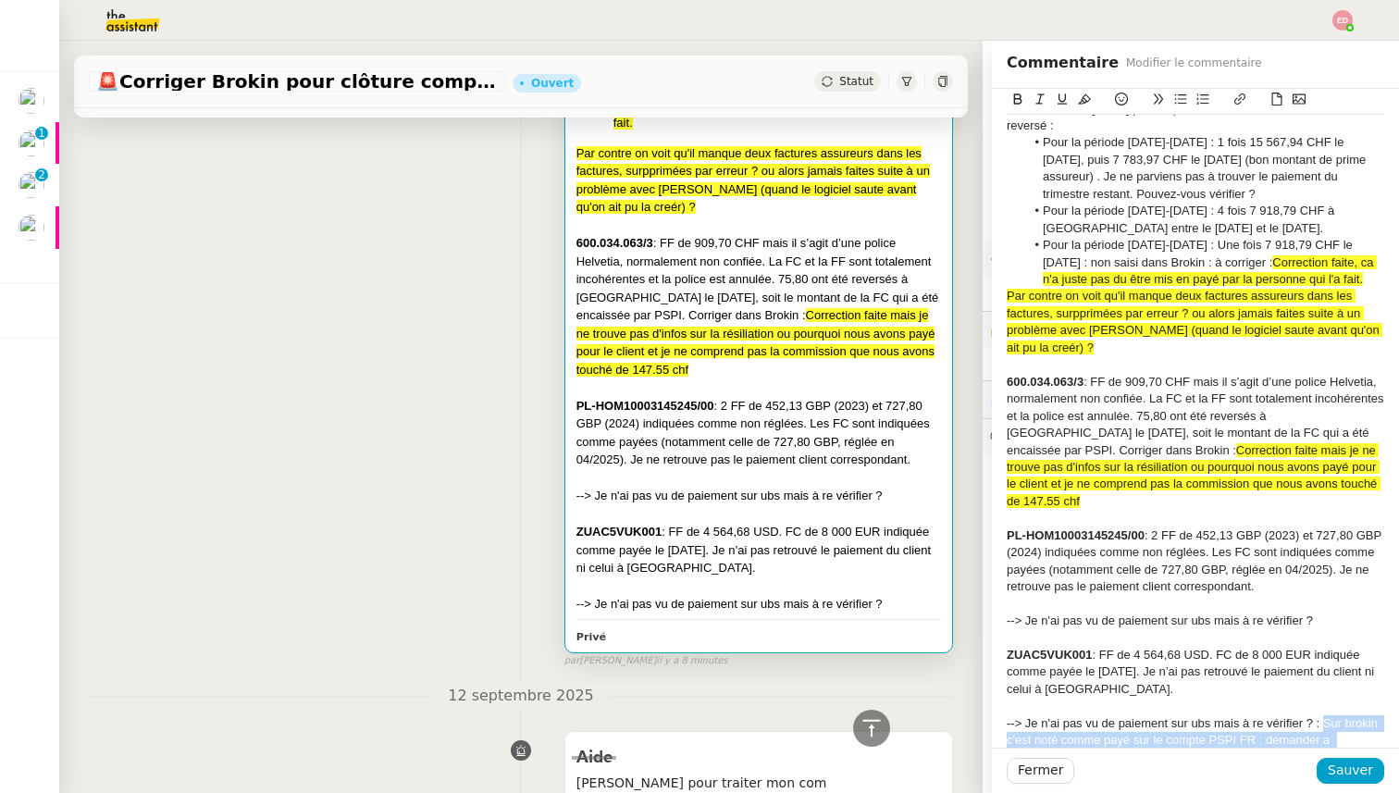
drag, startPoint x: 1324, startPoint y: 704, endPoint x: 1321, endPoint y: 734, distance: 29.7
click at [1321, 734] on div "--> Je n'ai pas vu de paiement sur ubs mais à re vérifier ? : Sur brokin c'est …" at bounding box center [1194, 749] width 377 height 68
click at [1075, 111] on div at bounding box center [1194, 102] width 377 height 26
click at [1088, 97] on icon at bounding box center [1084, 99] width 13 height 10
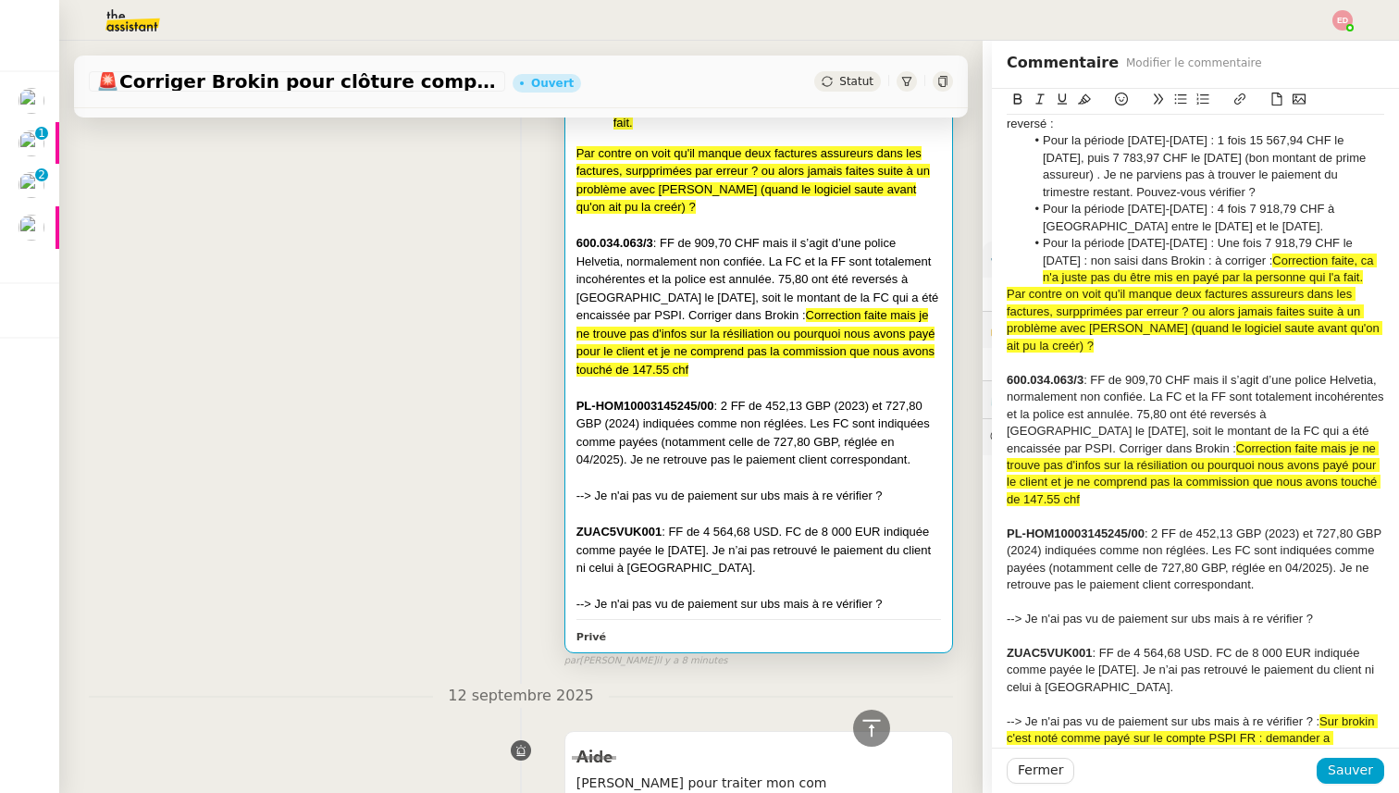
scroll to position [179, 0]
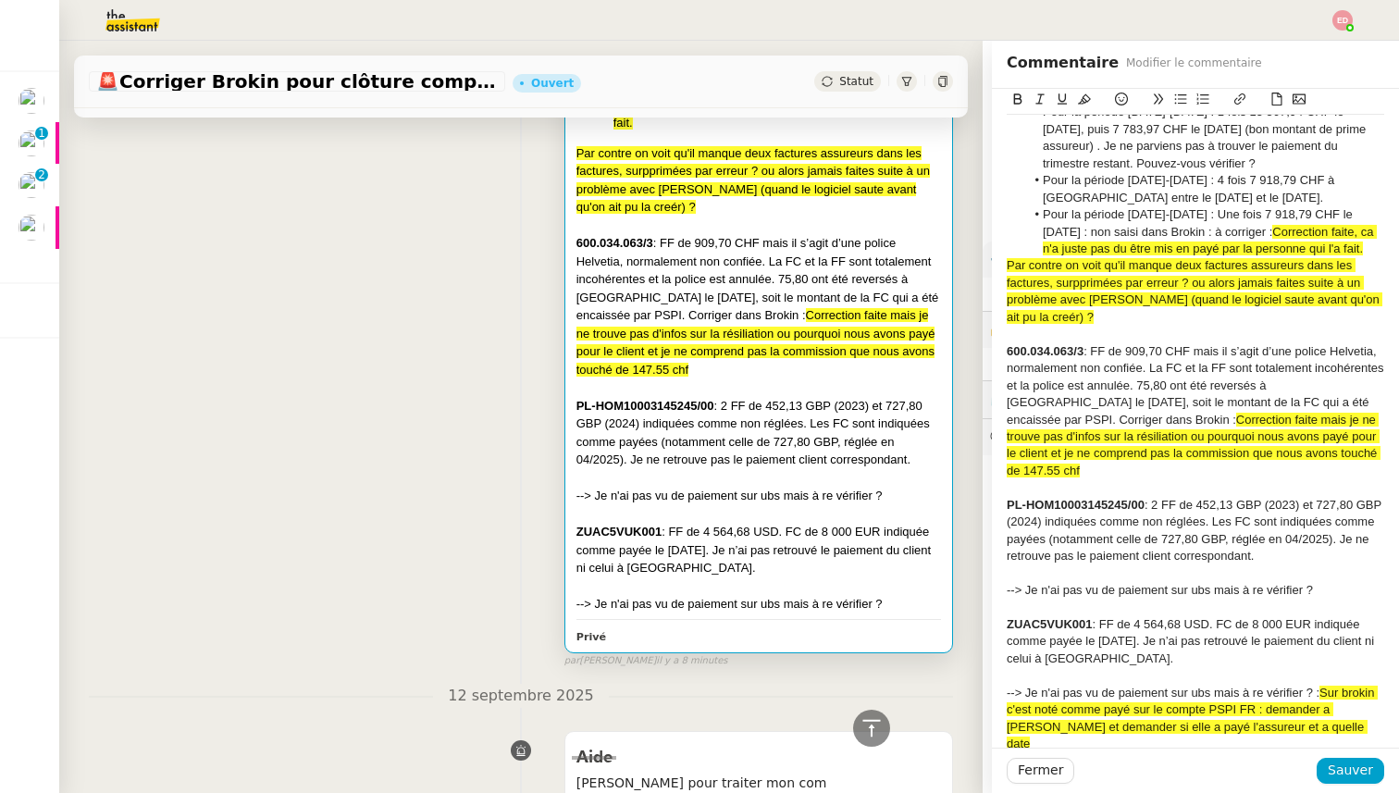
click at [1219, 616] on div "ZUAC5VUK001 : FF de 4 564,68 USD. FC de 8 000 EUR indiquée comme payée le [DATE…" at bounding box center [1194, 641] width 377 height 51
click at [1347, 764] on span "Sauver" at bounding box center [1349, 769] width 45 height 21
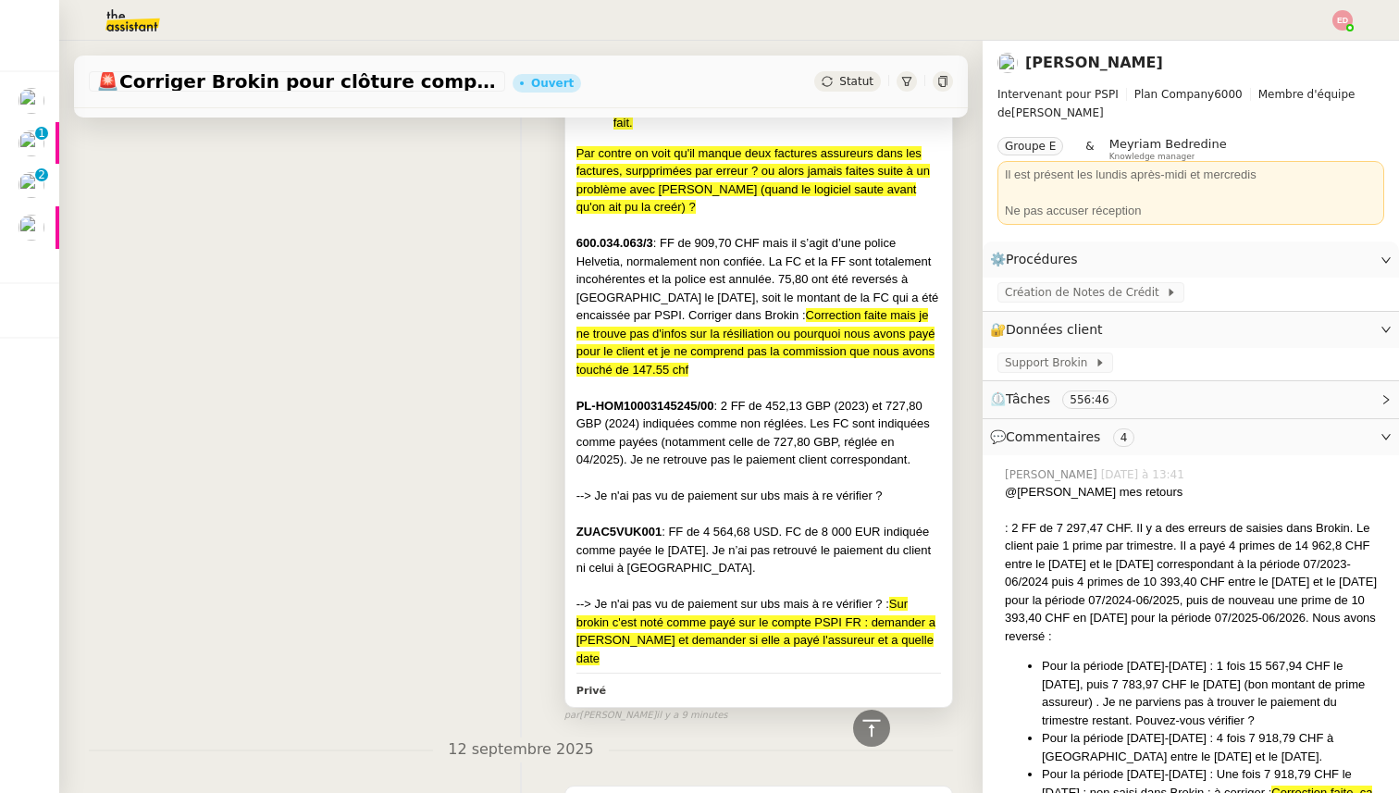
click at [757, 547] on div "ZUAC5VUK001 : FF de 4 564,68 USD. FC de 8 000 EUR indiquée comme payée le [DATE…" at bounding box center [758, 550] width 364 height 55
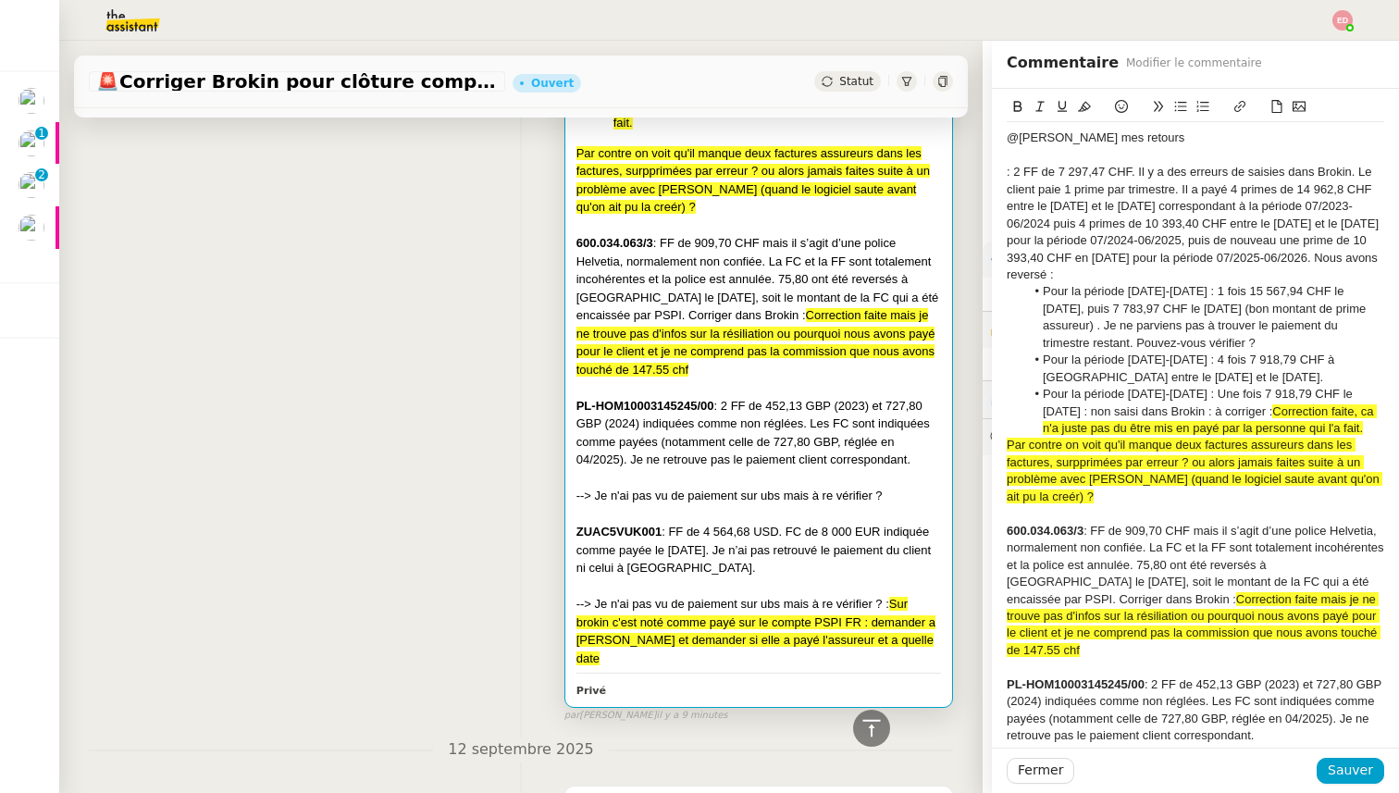
scroll to position [179, 0]
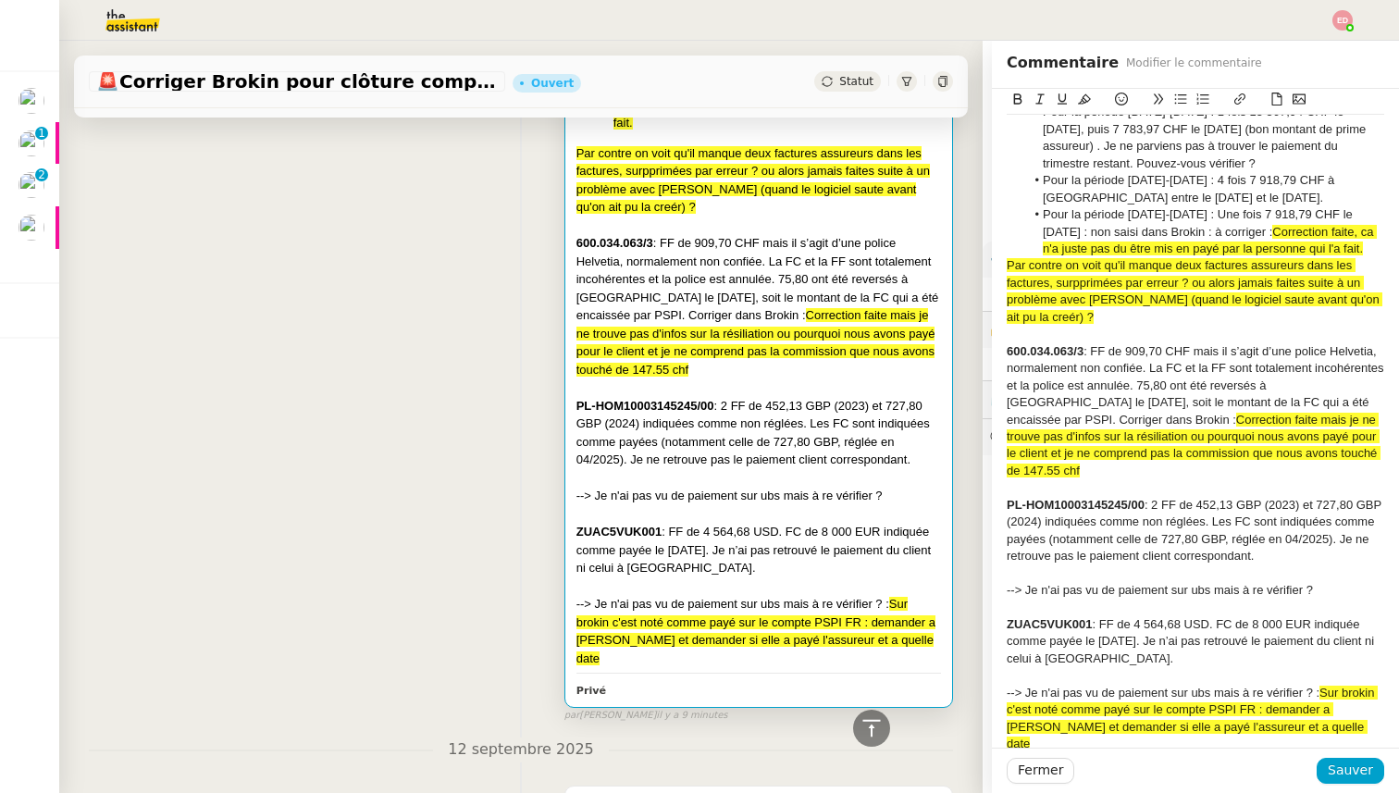
click at [1325, 565] on div at bounding box center [1194, 573] width 377 height 17
click at [1326, 582] on div "--> Je n'ai pas vu de paiement sur ubs mais à re vérifier ?" at bounding box center [1194, 590] width 377 height 17
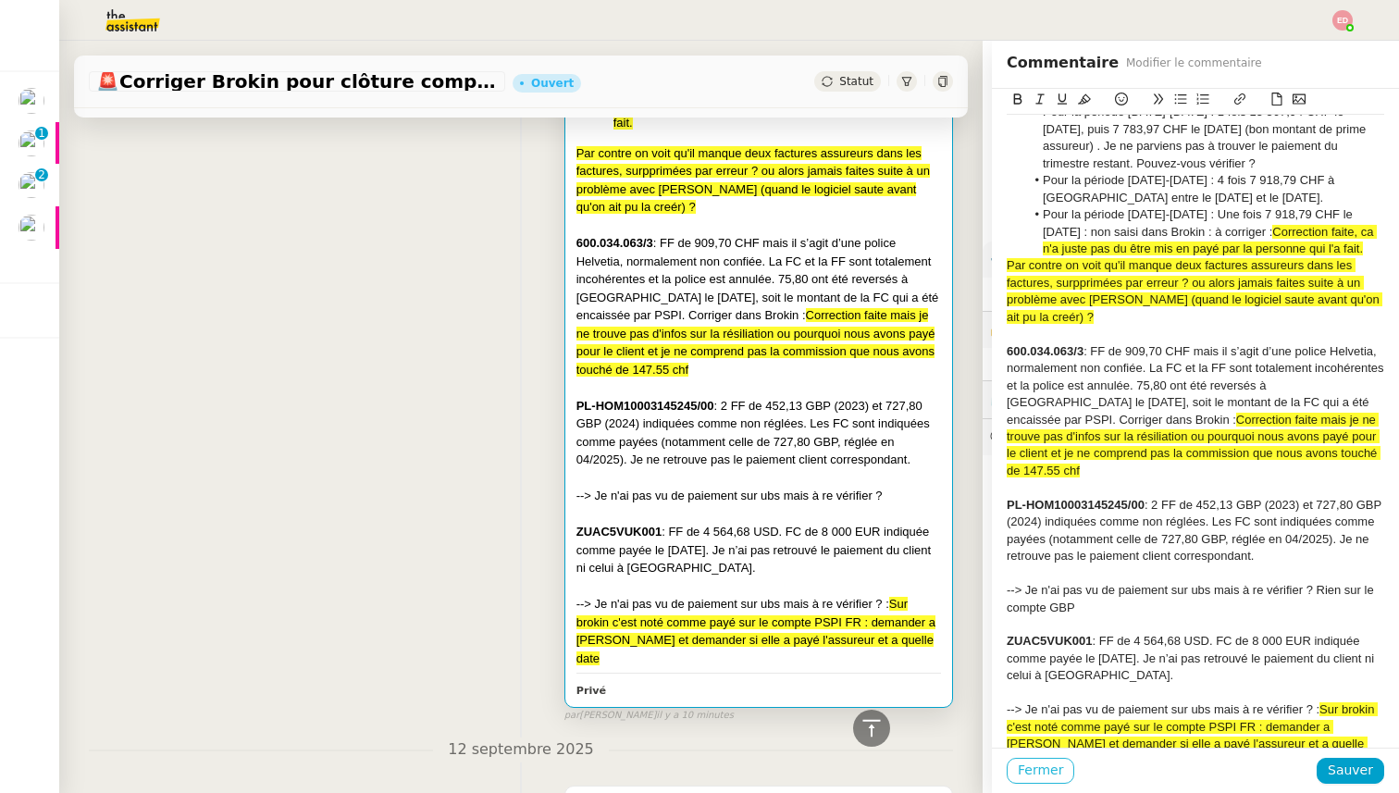
click at [1034, 778] on span "Fermer" at bounding box center [1039, 769] width 45 height 21
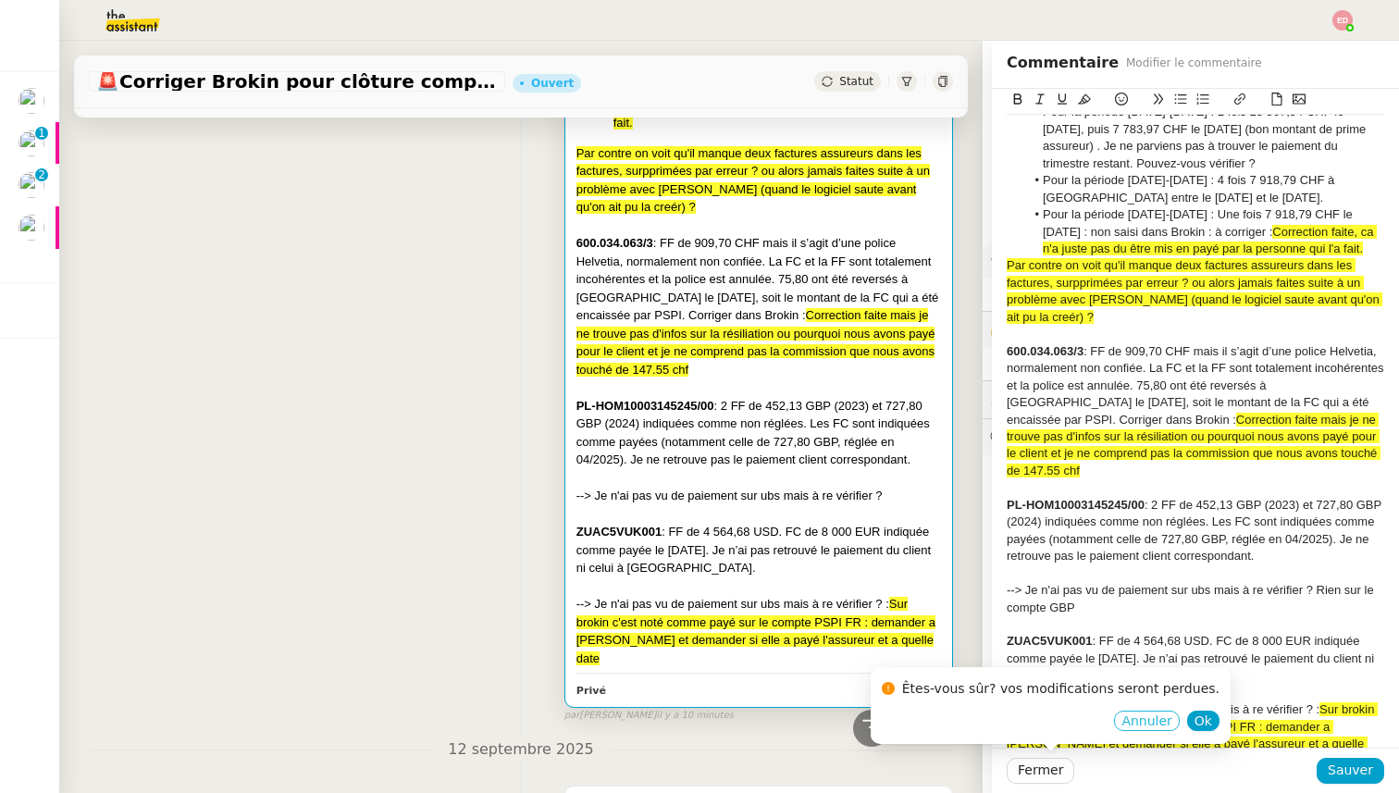
click at [1121, 722] on span "Annuler" at bounding box center [1146, 720] width 50 height 18
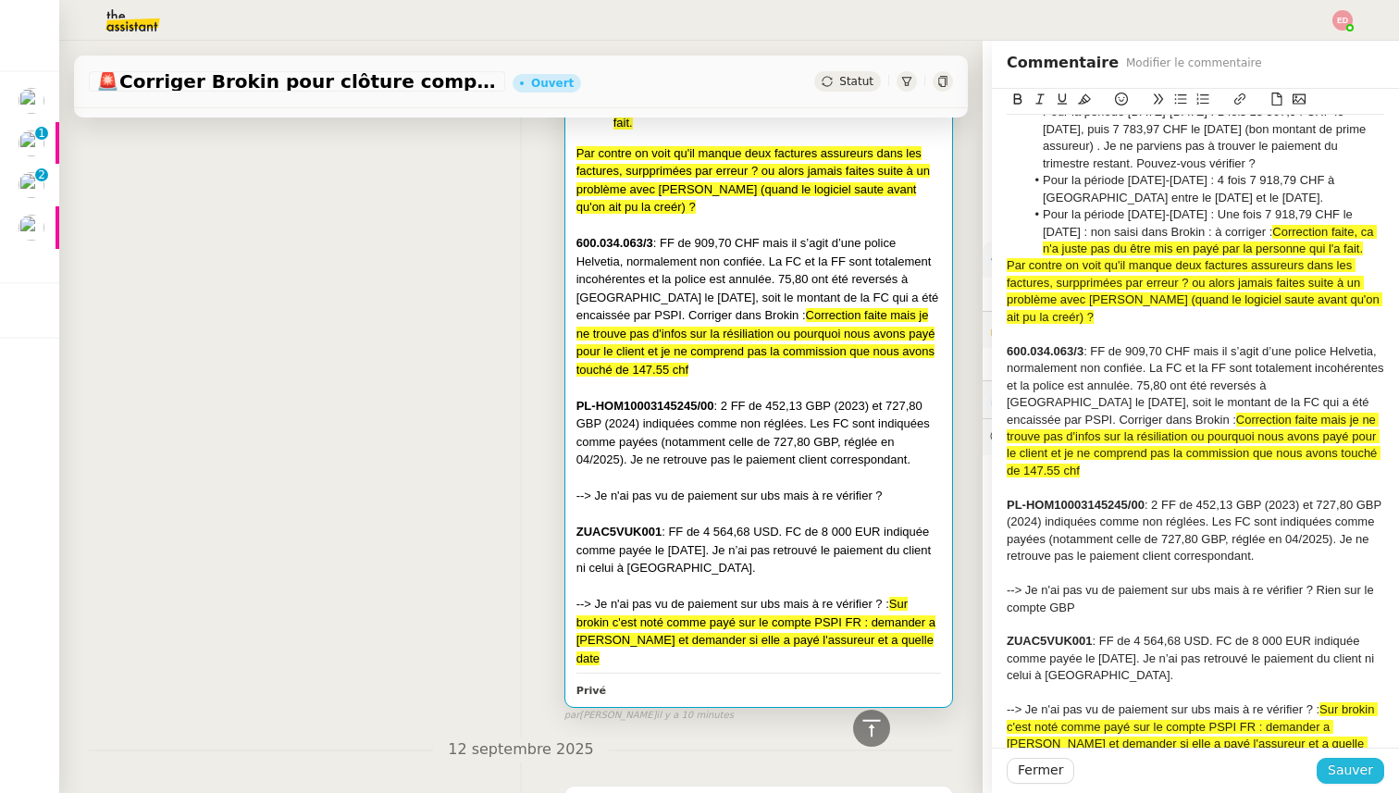
click at [1341, 767] on span "Sauver" at bounding box center [1349, 769] width 45 height 21
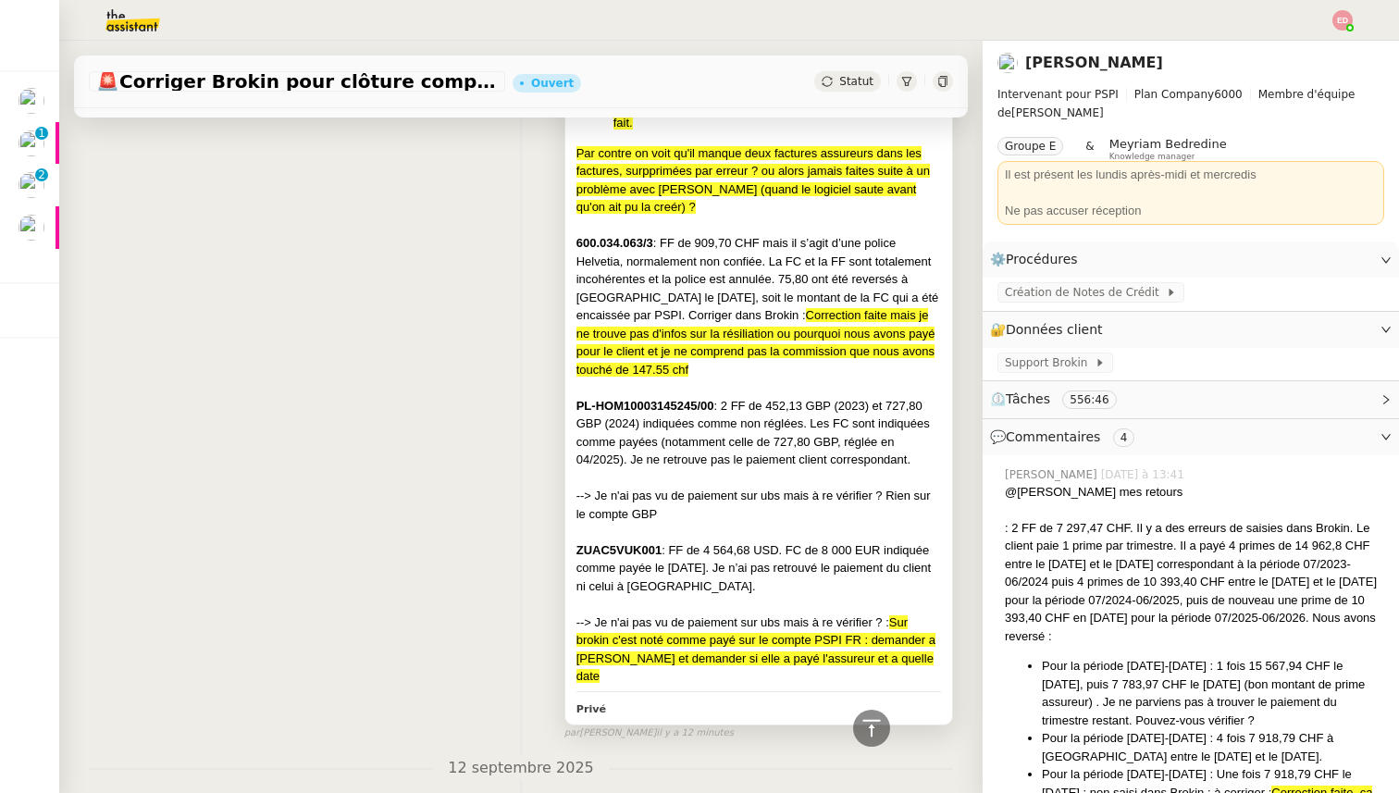
click at [687, 512] on div "--> Je n'ai pas vu de paiement sur ubs mais à re vérifier ? Rien sur le compte …" at bounding box center [758, 505] width 364 height 36
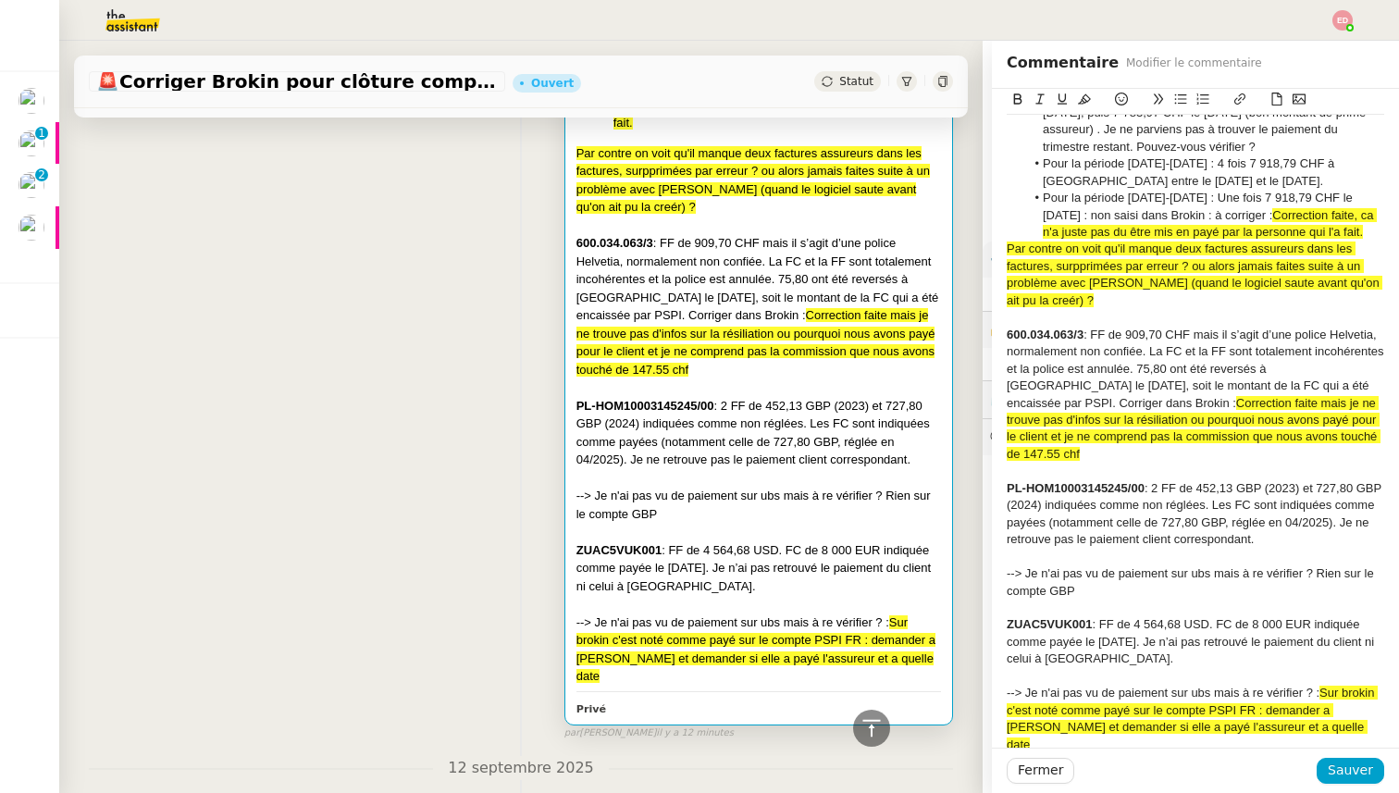
scroll to position [196, 0]
click at [1175, 580] on div "--> Je n'ai pas vu de paiement sur ubs mais à re vérifier ? Rien sur le compte …" at bounding box center [1194, 582] width 377 height 34
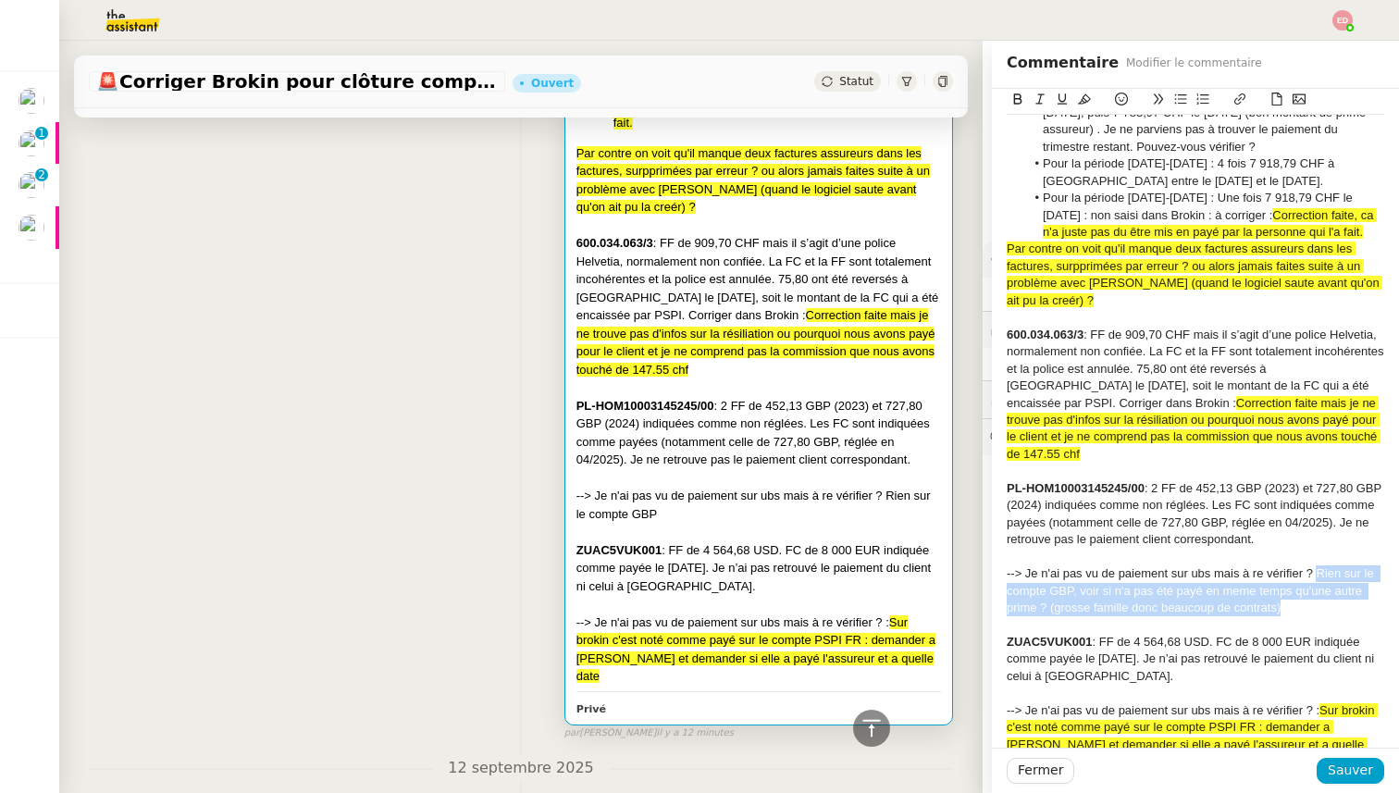
drag, startPoint x: 1316, startPoint y: 553, endPoint x: 1316, endPoint y: 596, distance: 42.5
click at [1316, 596] on div "--> Je n'ai pas vu de paiement sur ubs mais à re vérifier ? Rien sur le compte …" at bounding box center [1194, 590] width 377 height 51
click at [1088, 95] on icon at bounding box center [1084, 98] width 13 height 13
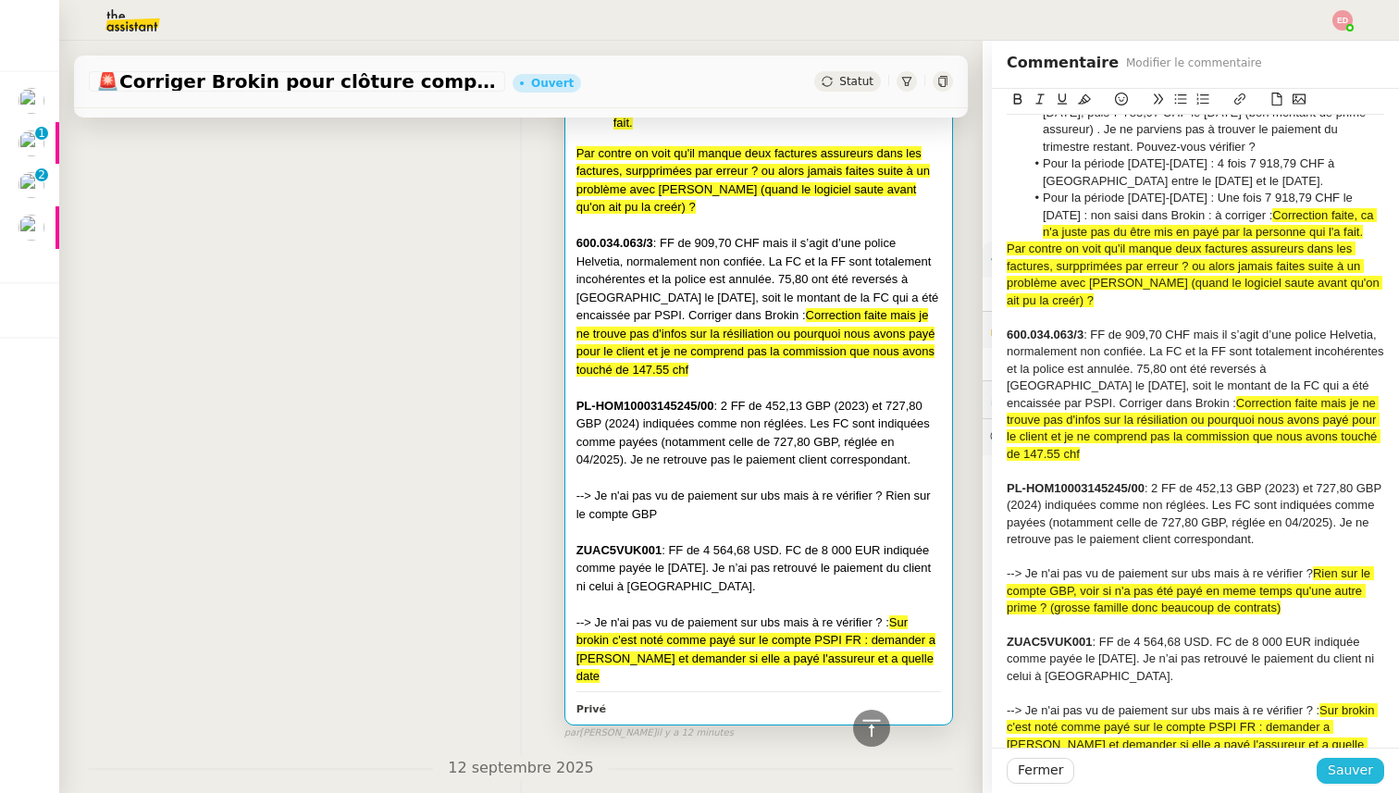
click at [1353, 771] on span "Sauver" at bounding box center [1349, 769] width 45 height 21
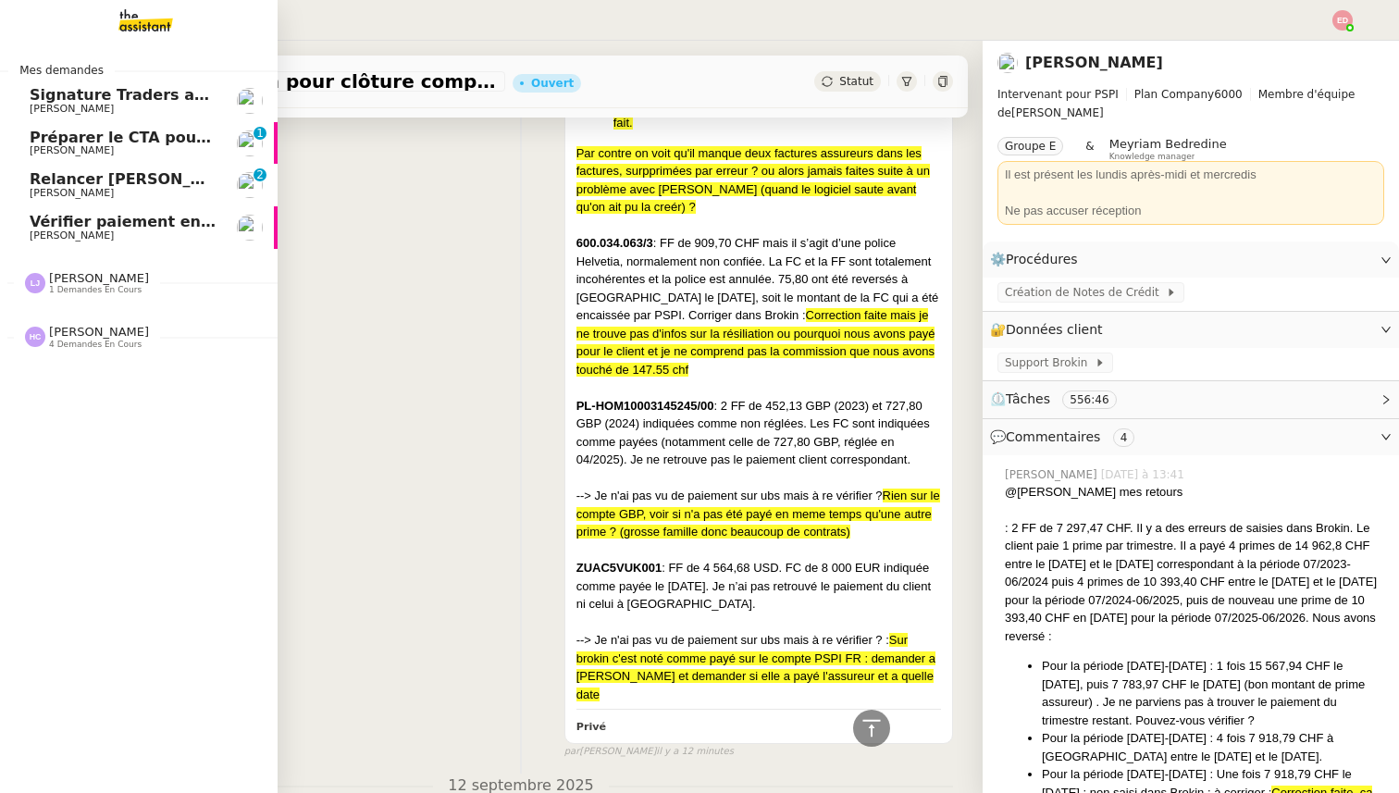
click at [49, 186] on span "Relancer [PERSON_NAME] pour documents août" at bounding box center [230, 179] width 400 height 18
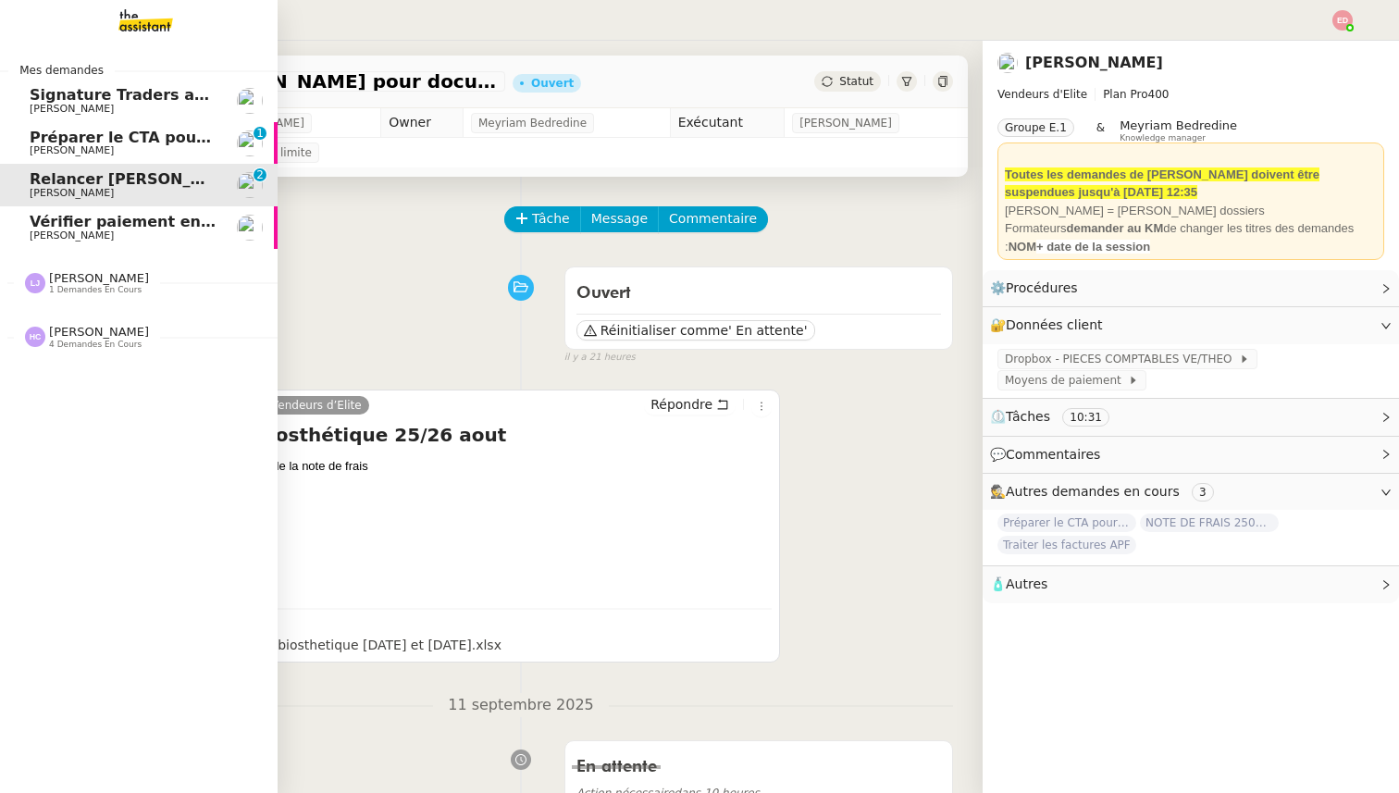
click at [104, 285] on span "1 demandes en cours" at bounding box center [95, 290] width 92 height 10
click at [103, 332] on span "[PERSON_NAME]" at bounding box center [123, 332] width 187 height 11
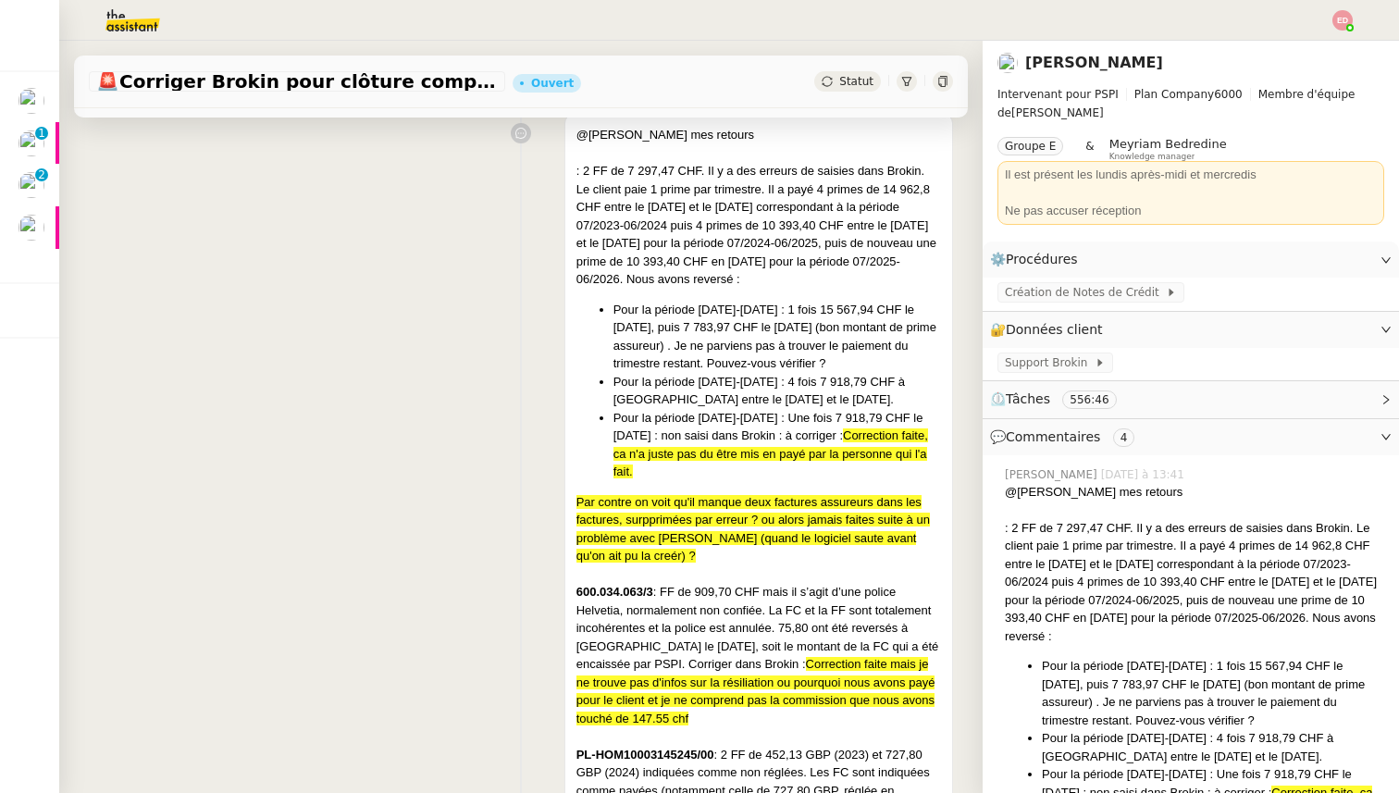
scroll to position [278, 0]
